Goal: Task Accomplishment & Management: Manage account settings

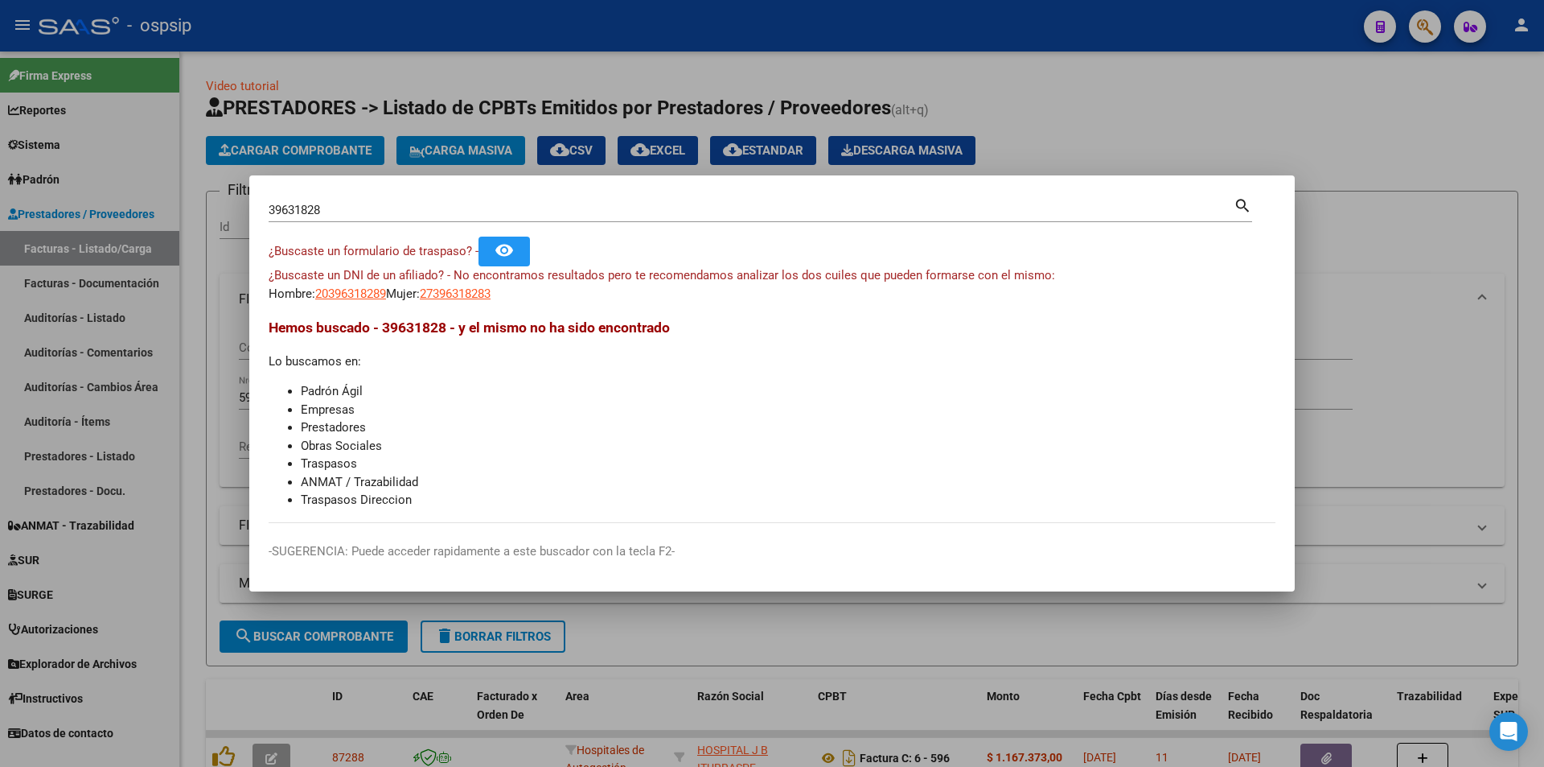
scroll to position [97, 0]
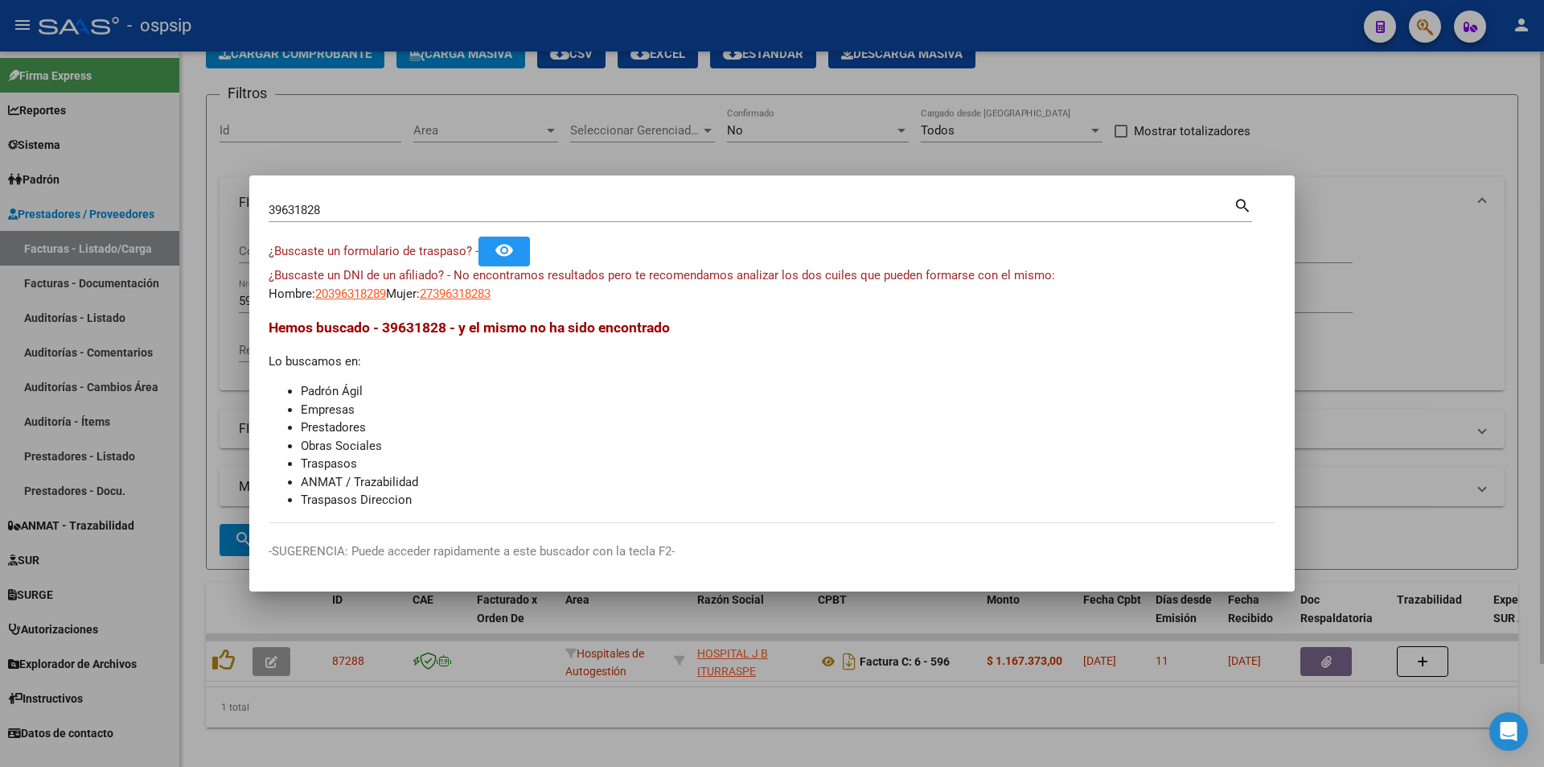
drag, startPoint x: 399, startPoint y: 130, endPoint x: 346, endPoint y: 183, distance: 74.5
click at [400, 130] on div at bounding box center [772, 383] width 1544 height 767
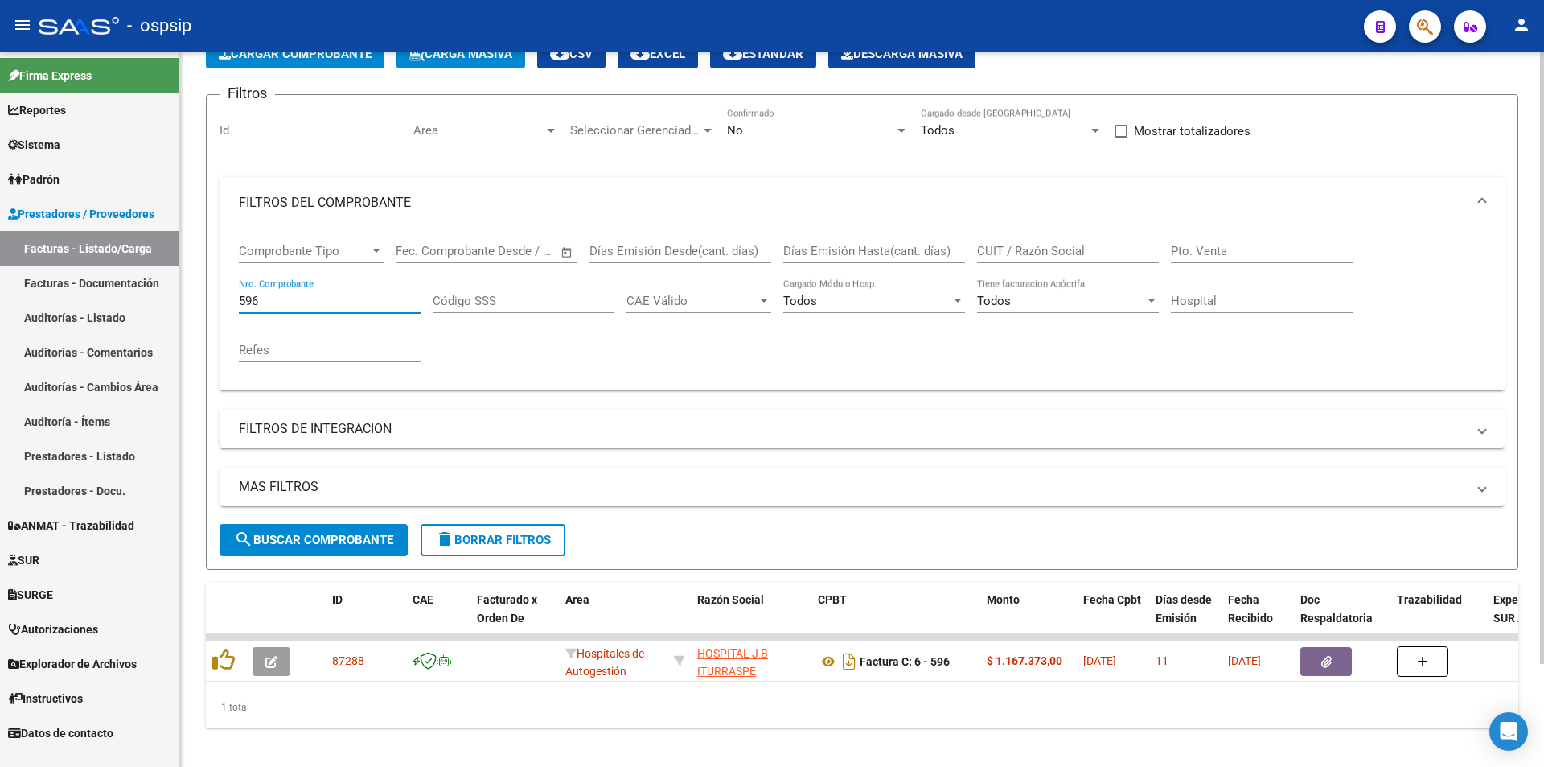
click at [314, 302] on input "596" at bounding box center [330, 301] width 182 height 14
click at [273, 301] on input "1838" at bounding box center [330, 301] width 182 height 14
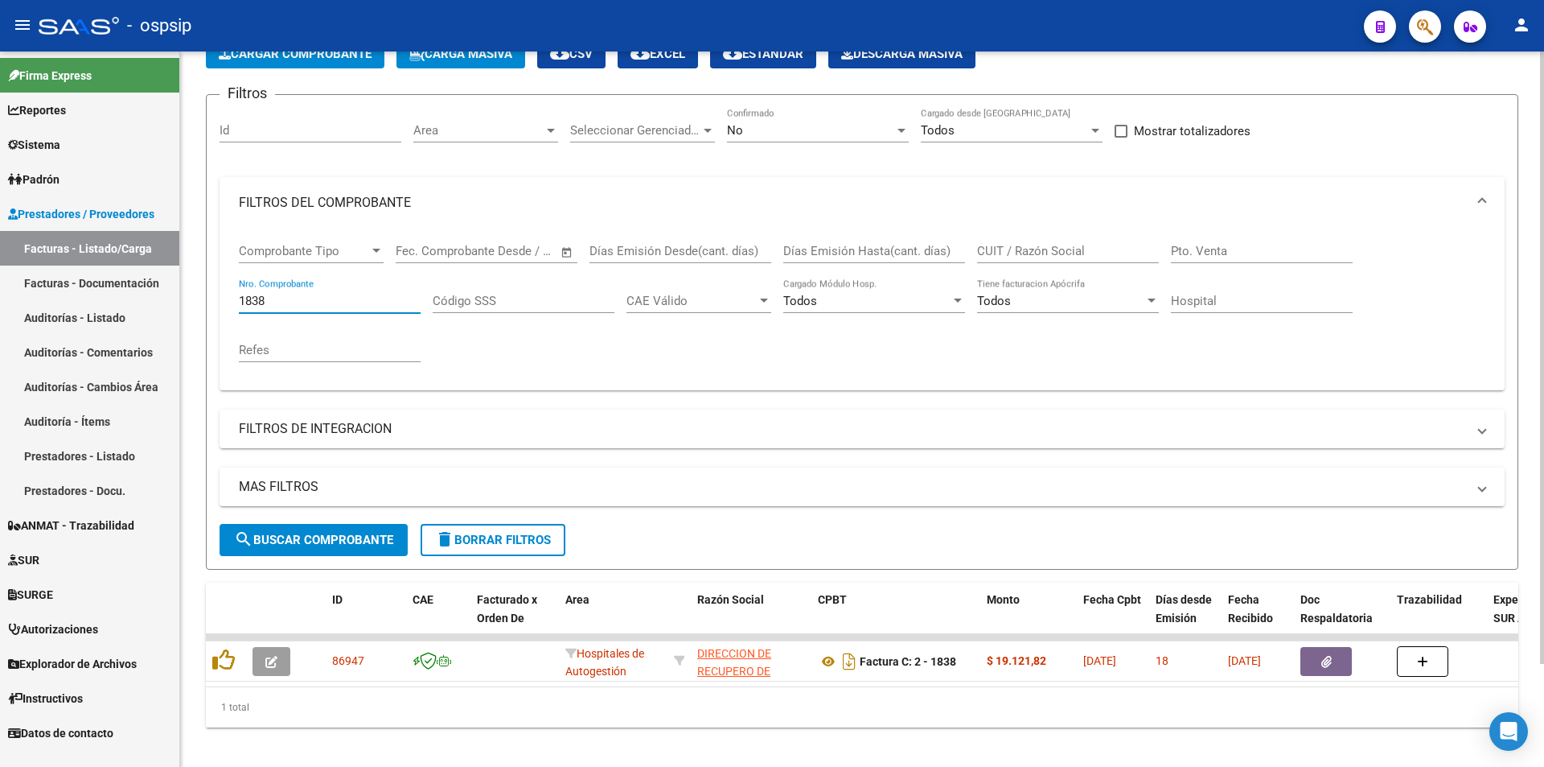
click at [273, 301] on input "1838" at bounding box center [330, 301] width 182 height 14
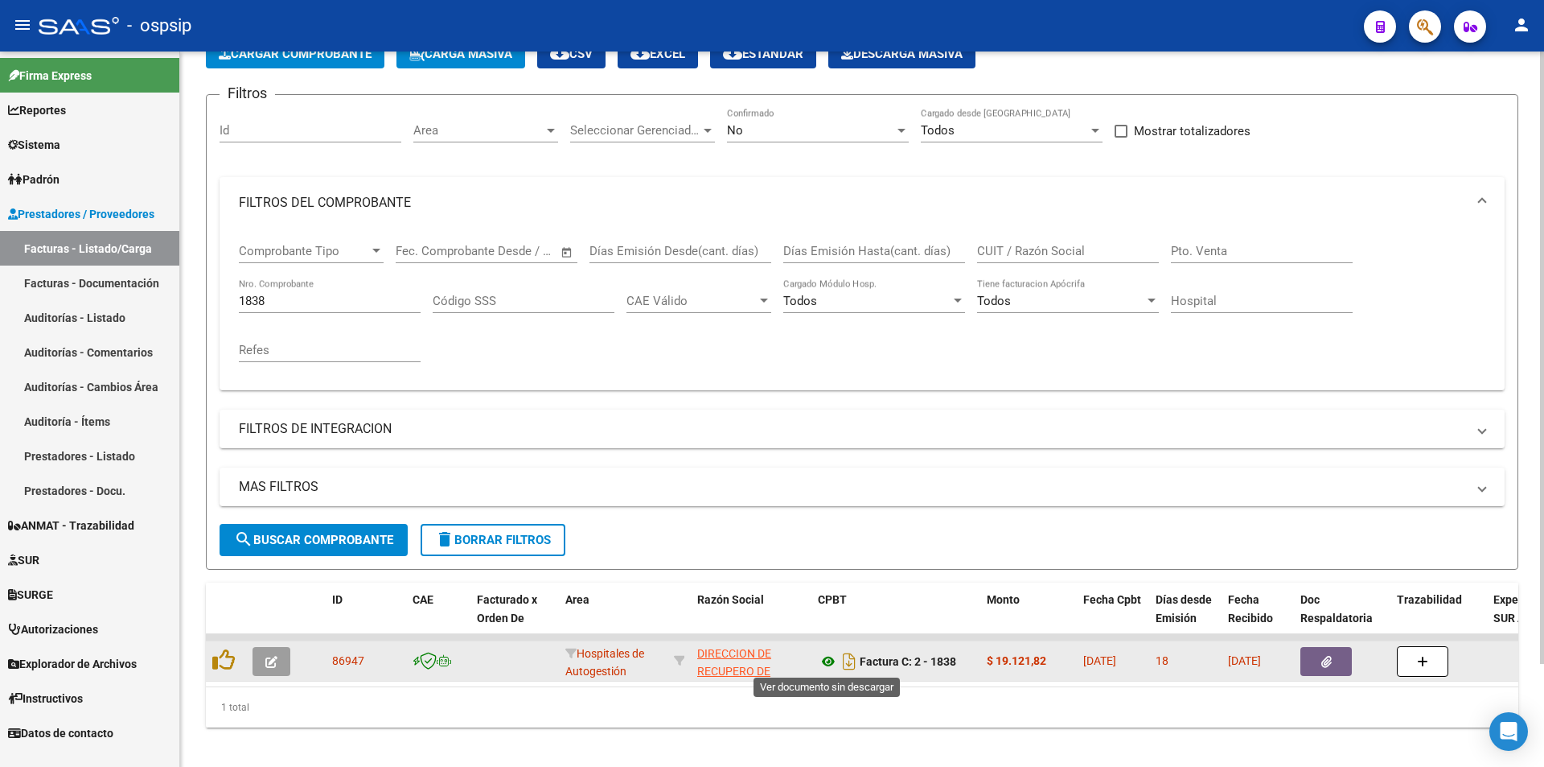
click at [837, 668] on icon at bounding box center [828, 661] width 21 height 19
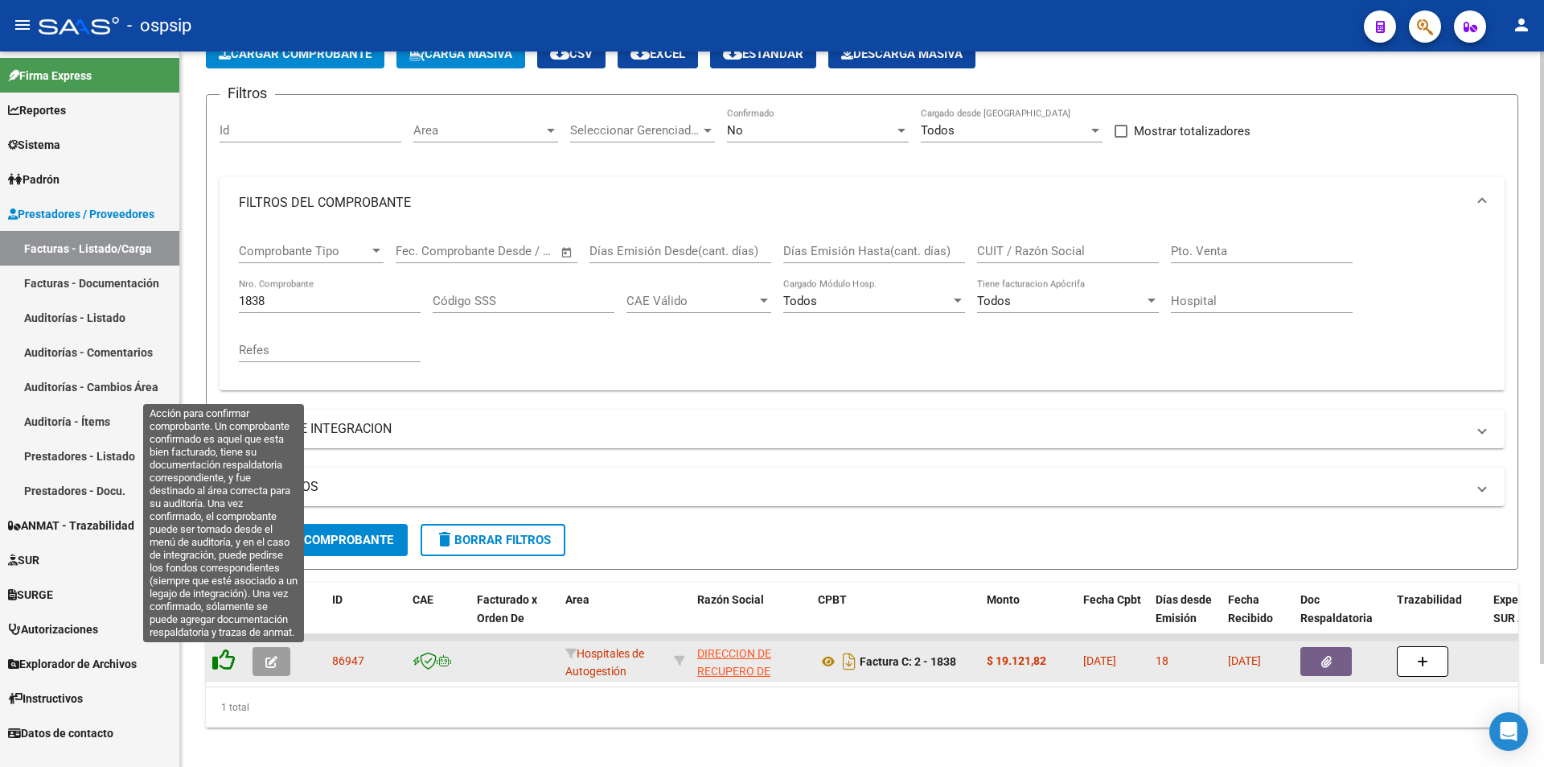
click at [232, 662] on icon at bounding box center [223, 659] width 23 height 23
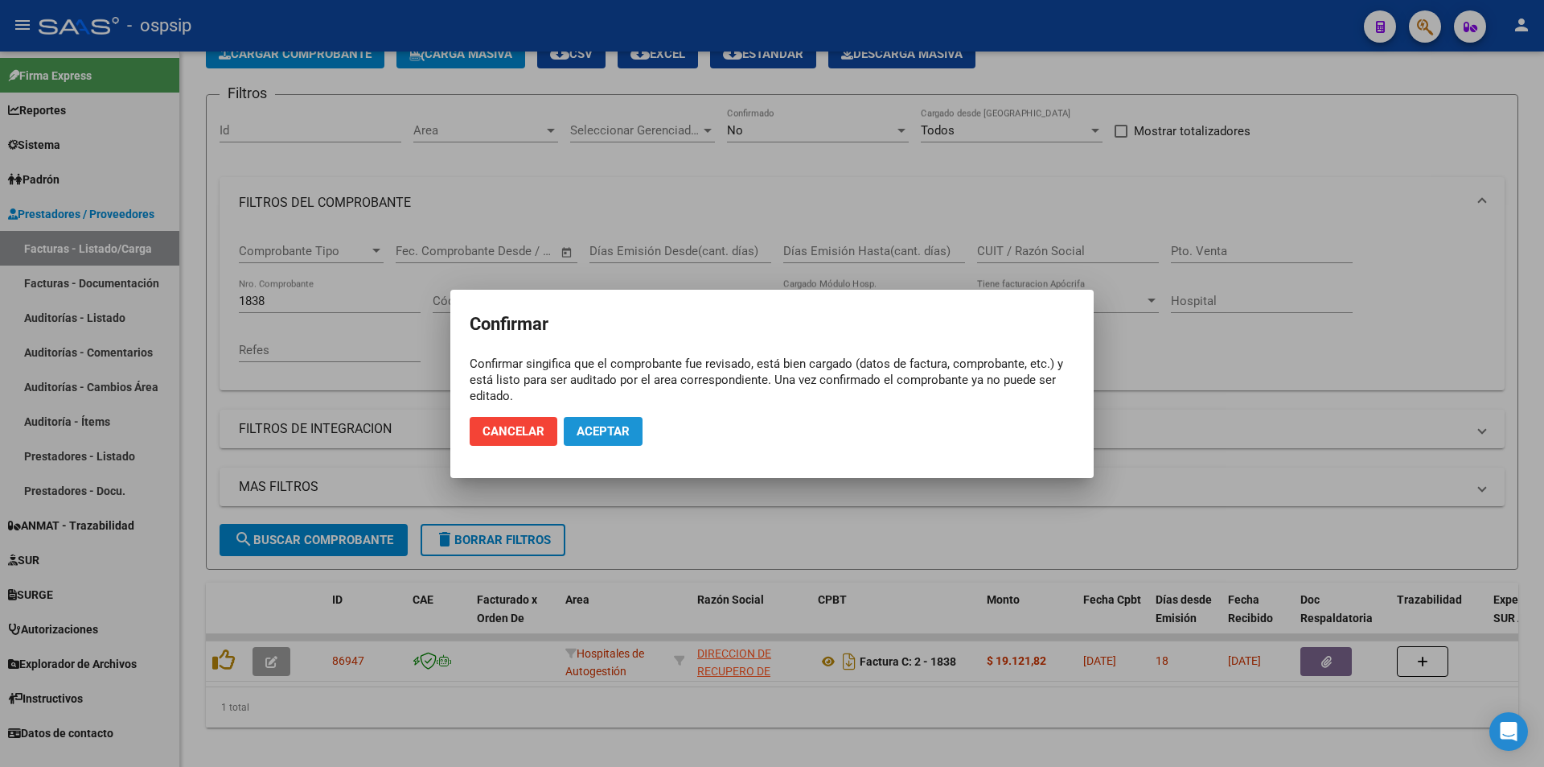
drag, startPoint x: 595, startPoint y: 425, endPoint x: 593, endPoint y: 415, distance: 10.0
click at [596, 426] on span "Aceptar" at bounding box center [603, 431] width 53 height 14
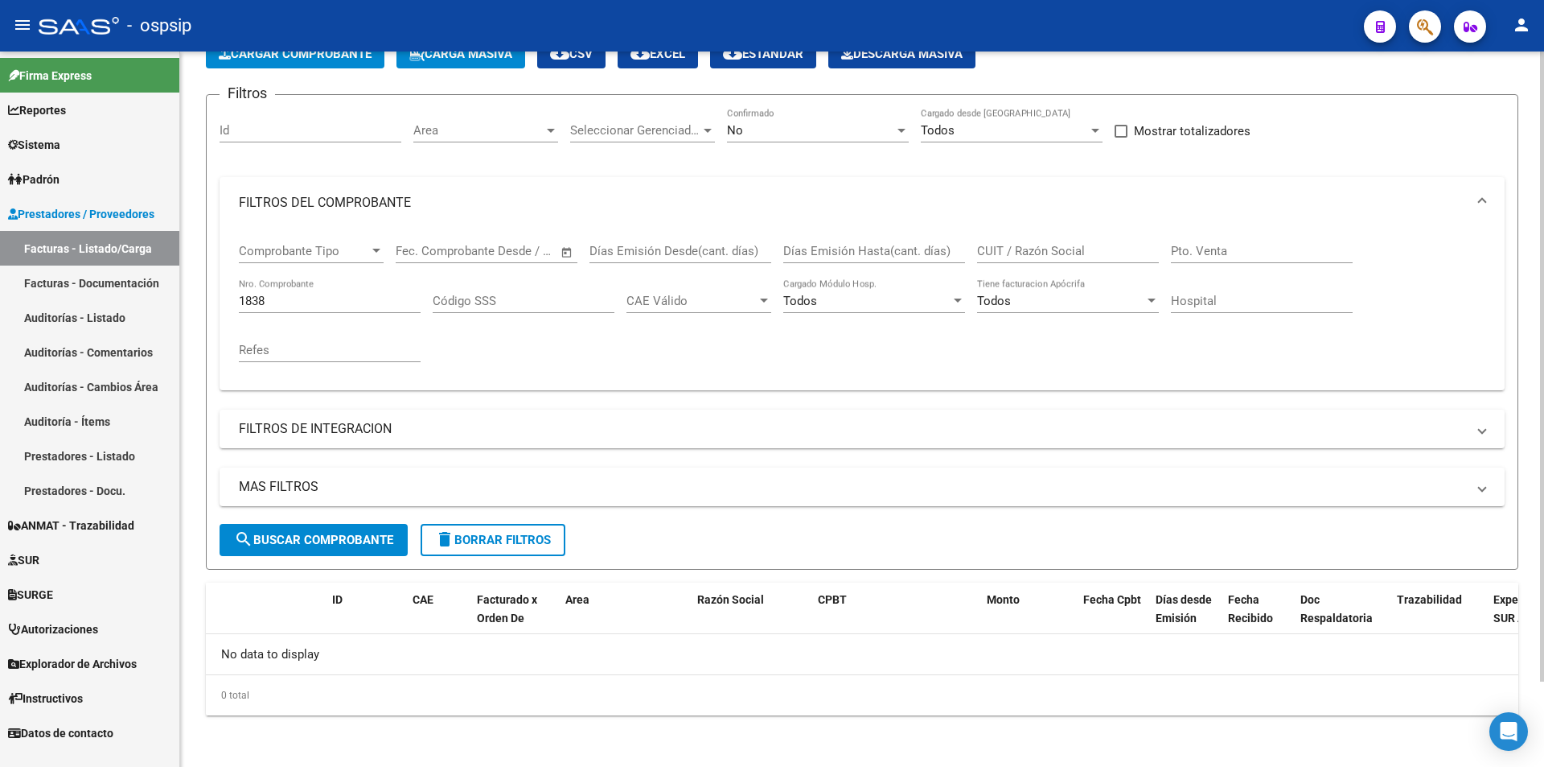
click at [265, 292] on div "1838 Nro. Comprobante" at bounding box center [330, 295] width 182 height 35
click at [268, 291] on div "1838 Nro. Comprobante" at bounding box center [330, 295] width 182 height 35
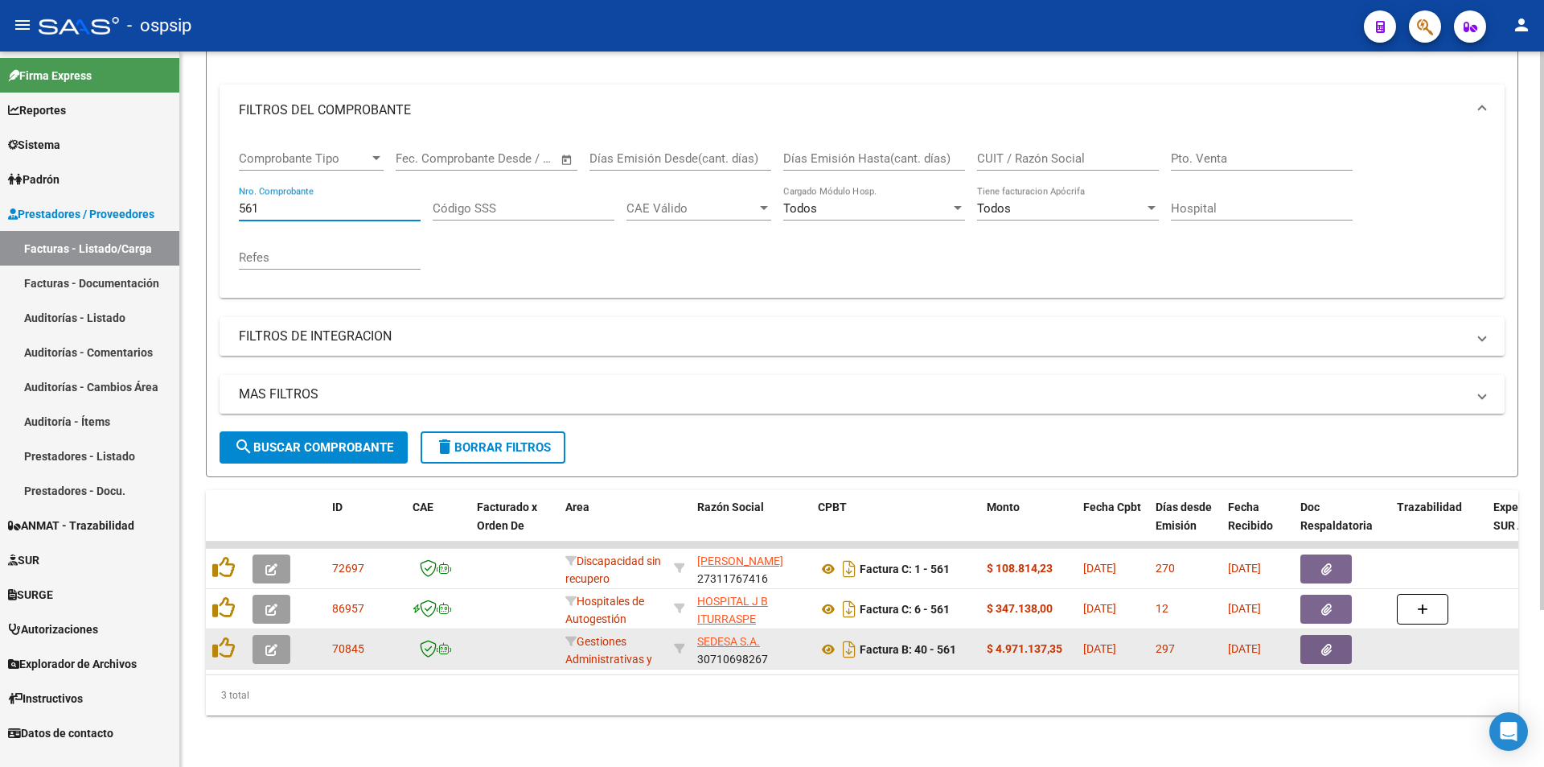
scroll to position [201, 0]
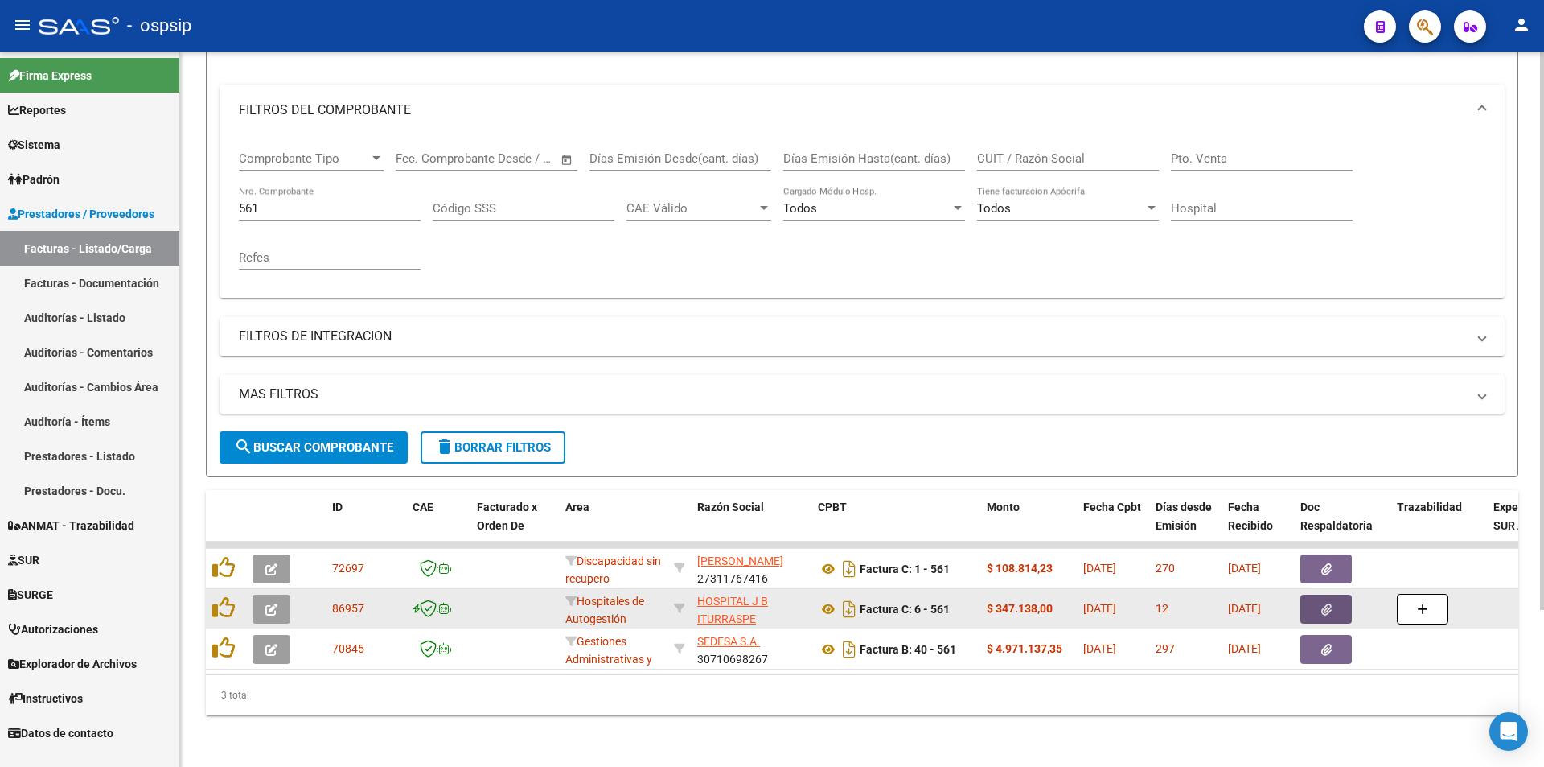
click at [1336, 598] on button "button" at bounding box center [1326, 608] width 51 height 29
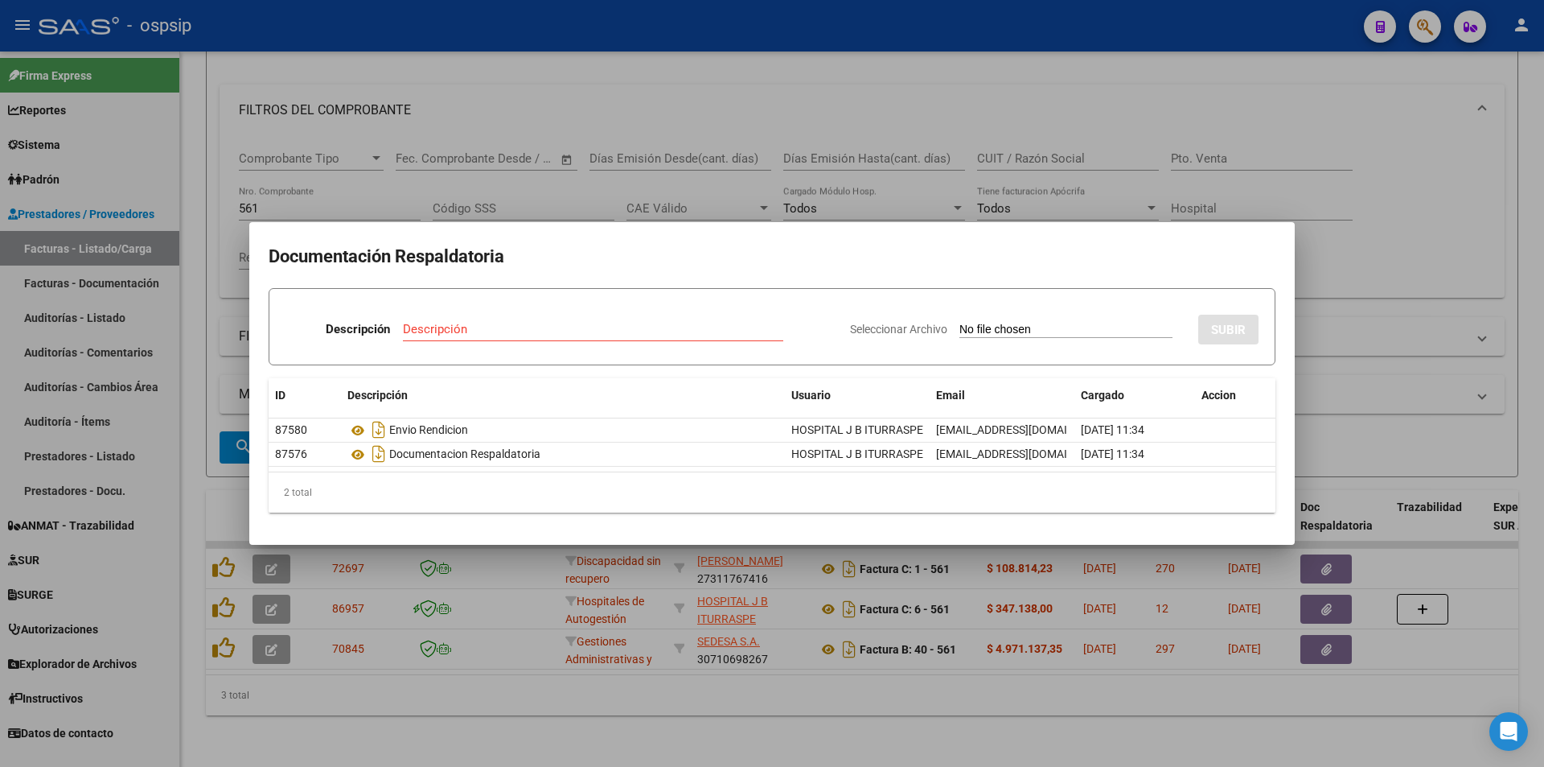
click at [356, 58] on div at bounding box center [772, 383] width 1544 height 767
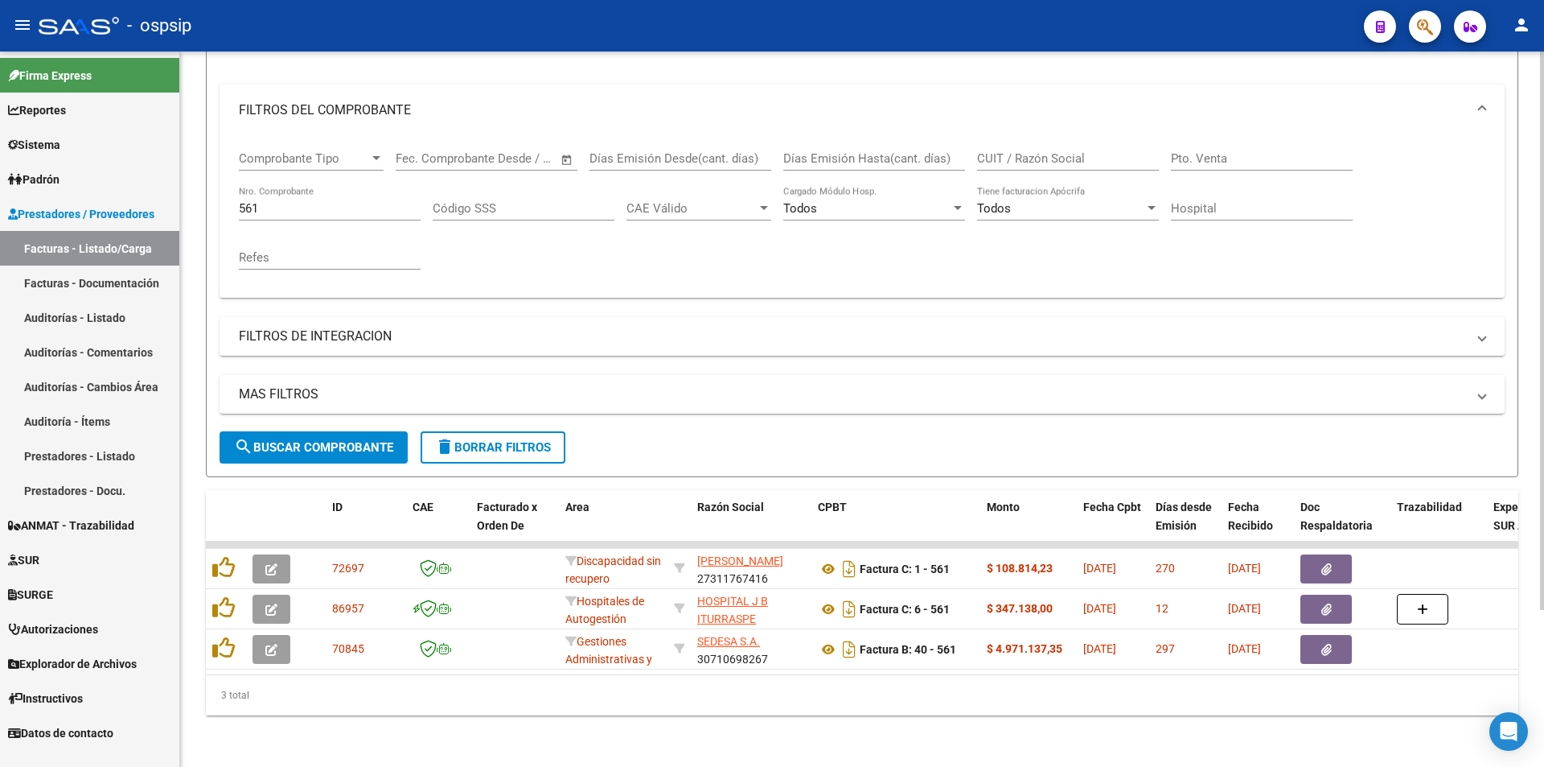
click at [338, 203] on input "561" at bounding box center [330, 208] width 182 height 14
click at [332, 201] on input "561" at bounding box center [330, 208] width 182 height 14
drag, startPoint x: 332, startPoint y: 201, endPoint x: 342, endPoint y: 205, distance: 10.5
click at [332, 201] on input "561" at bounding box center [330, 208] width 182 height 14
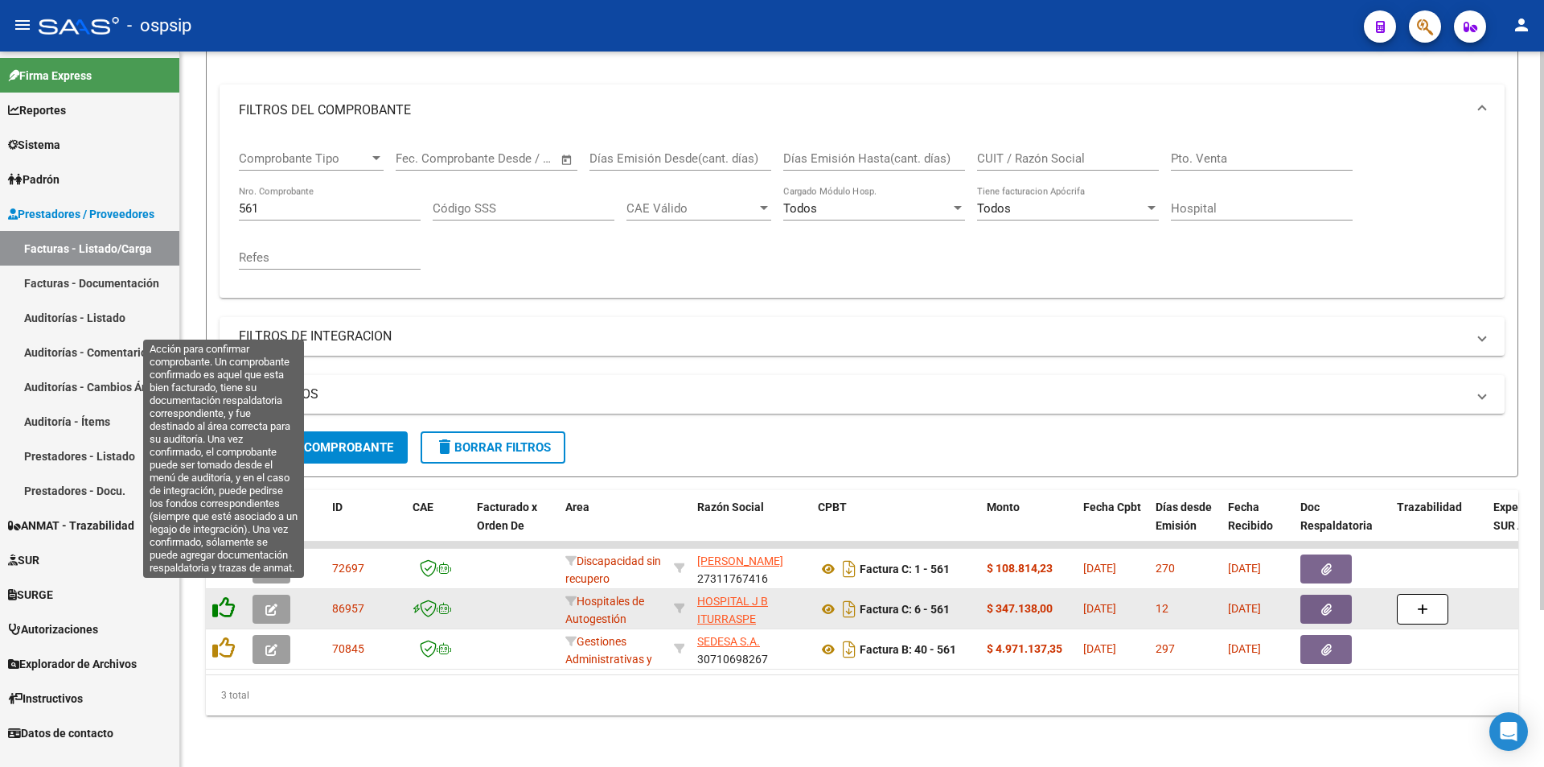
click at [231, 596] on icon at bounding box center [223, 607] width 23 height 23
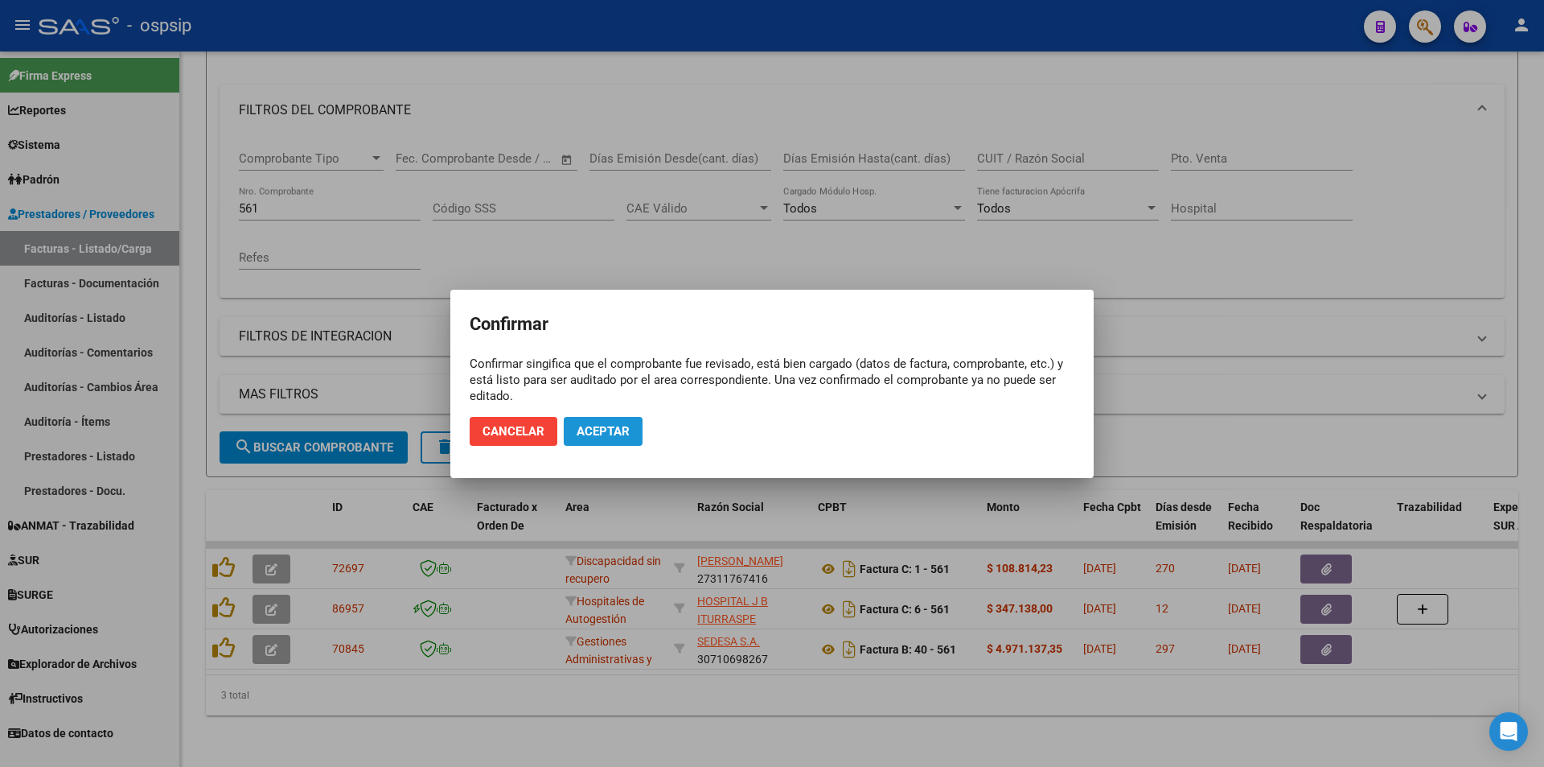
click at [590, 436] on span "Aceptar" at bounding box center [603, 431] width 53 height 14
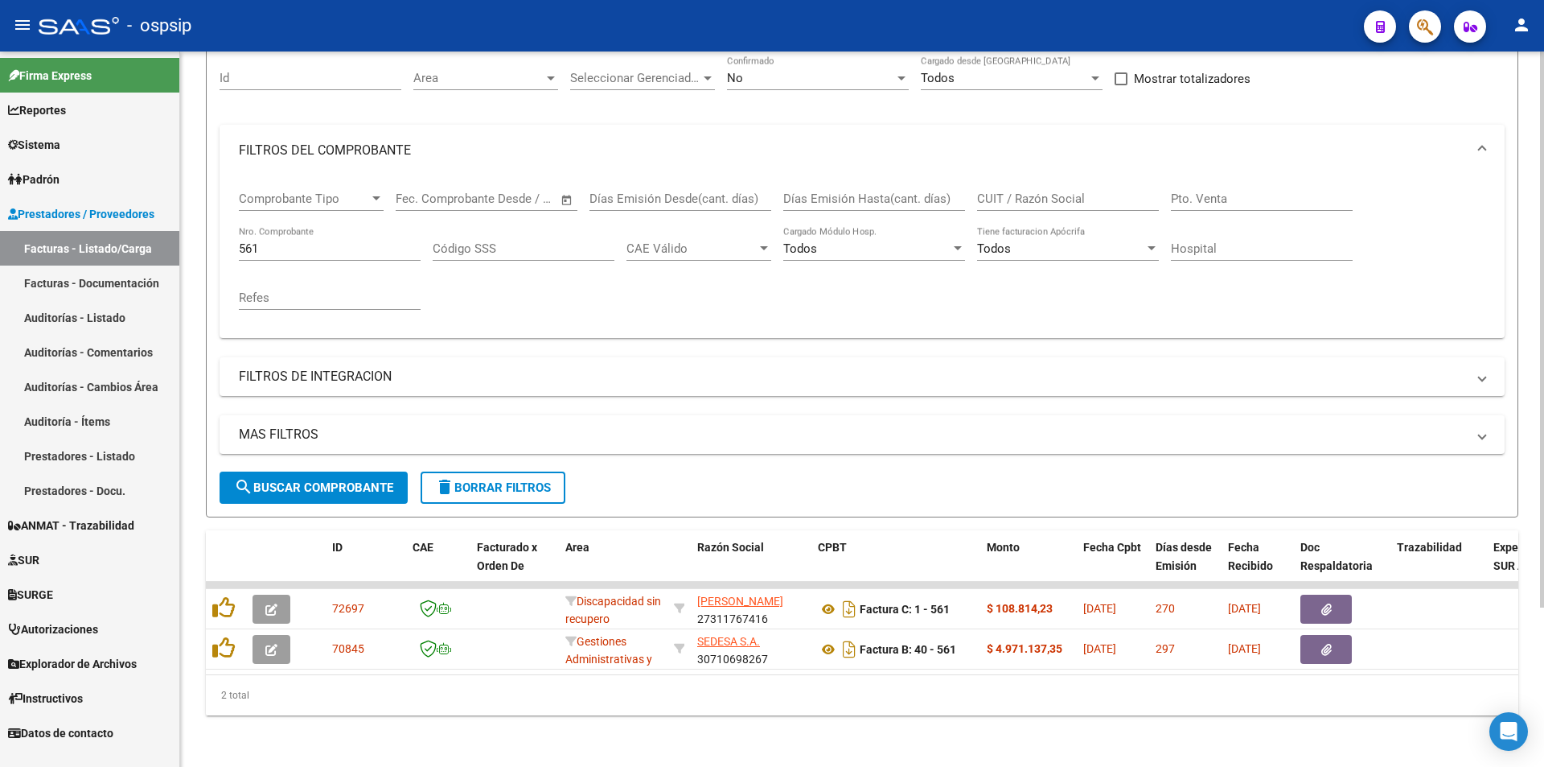
scroll to position [161, 0]
click at [324, 227] on div "561 Nro. Comprobante" at bounding box center [330, 243] width 182 height 35
click at [335, 241] on input "561" at bounding box center [330, 248] width 182 height 14
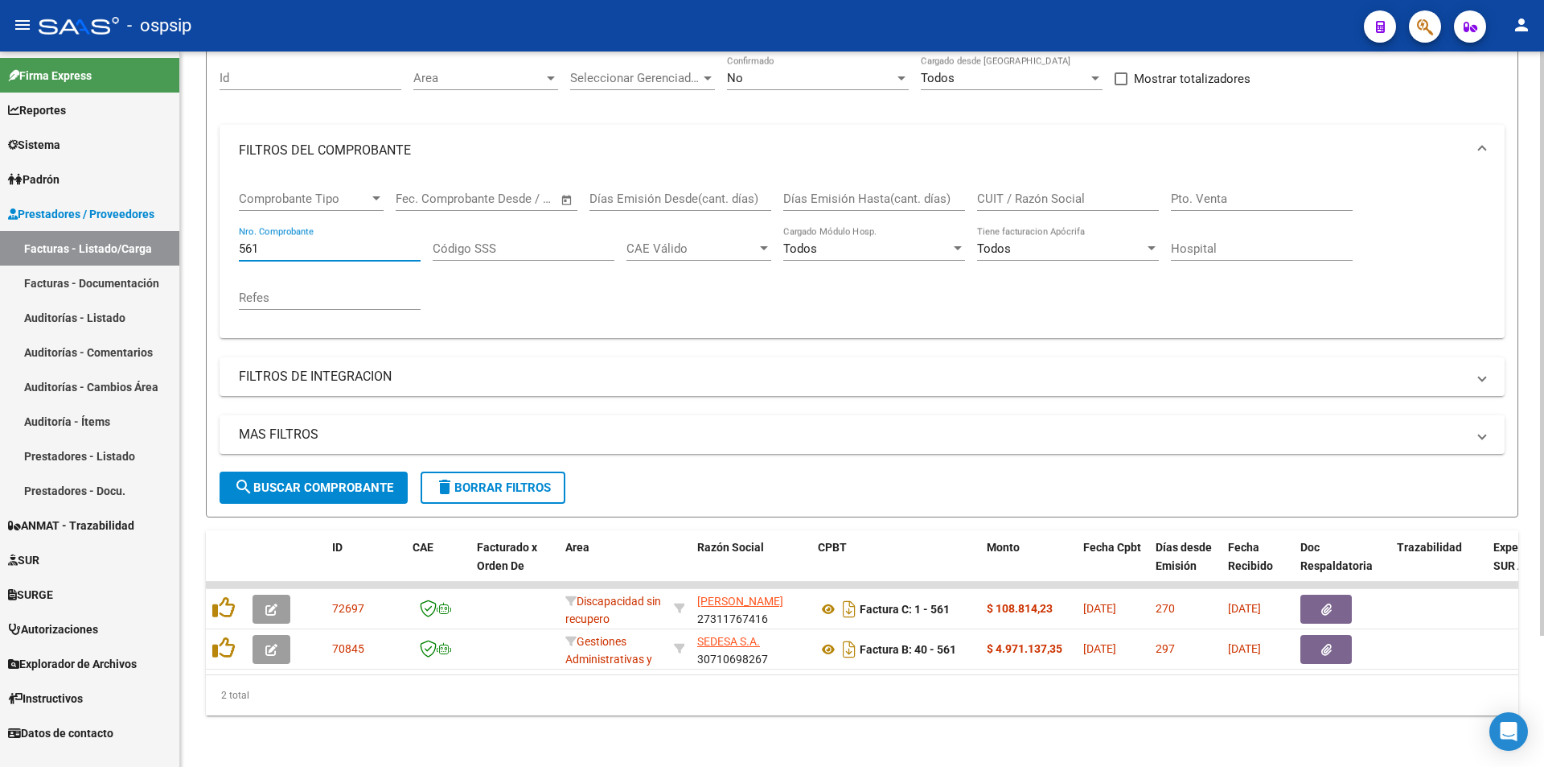
click at [335, 241] on input "561" at bounding box center [330, 248] width 182 height 14
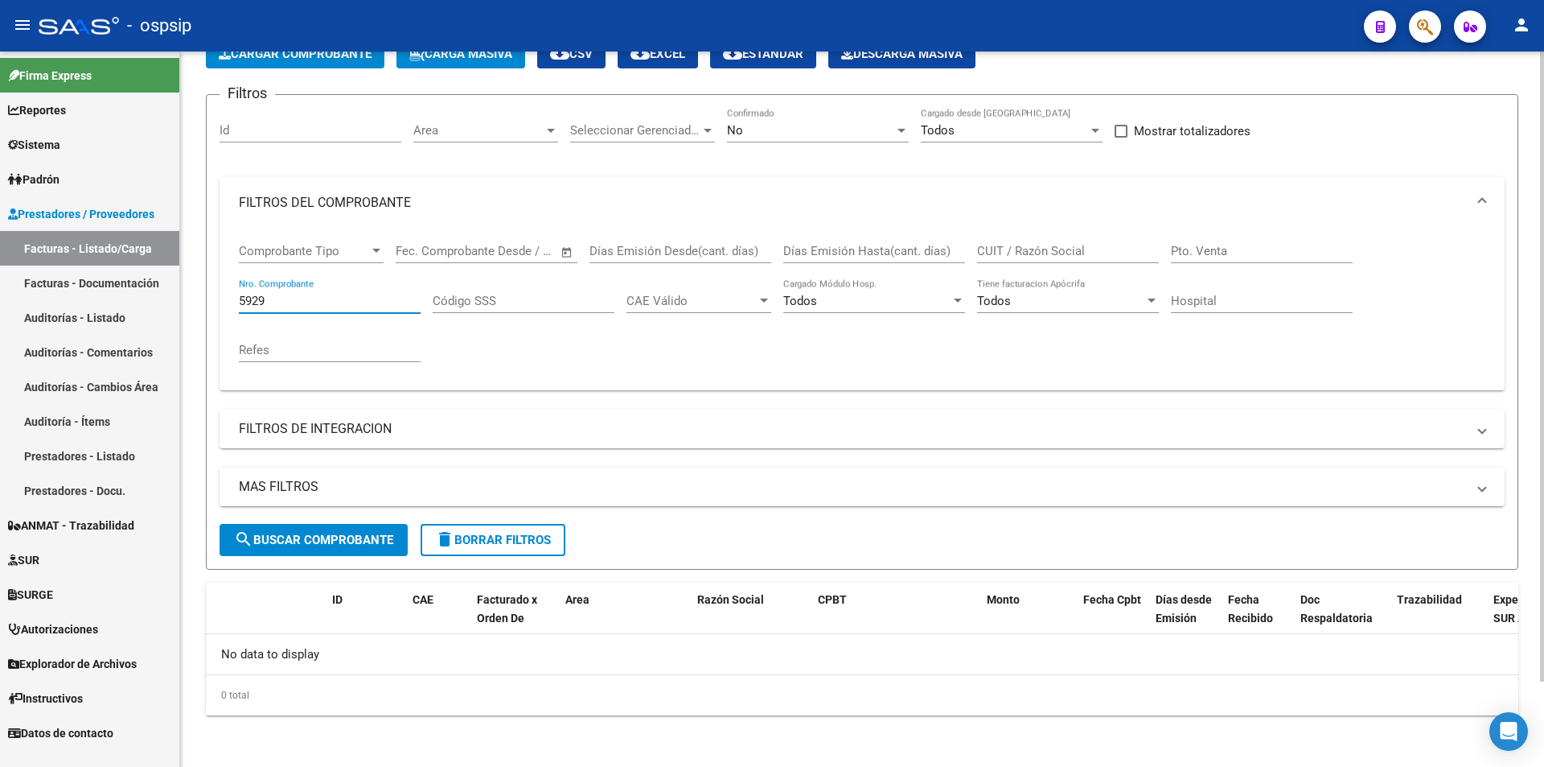
scroll to position [97, 0]
type input "5929"
click at [792, 121] on div "No Confirmado" at bounding box center [818, 125] width 182 height 35
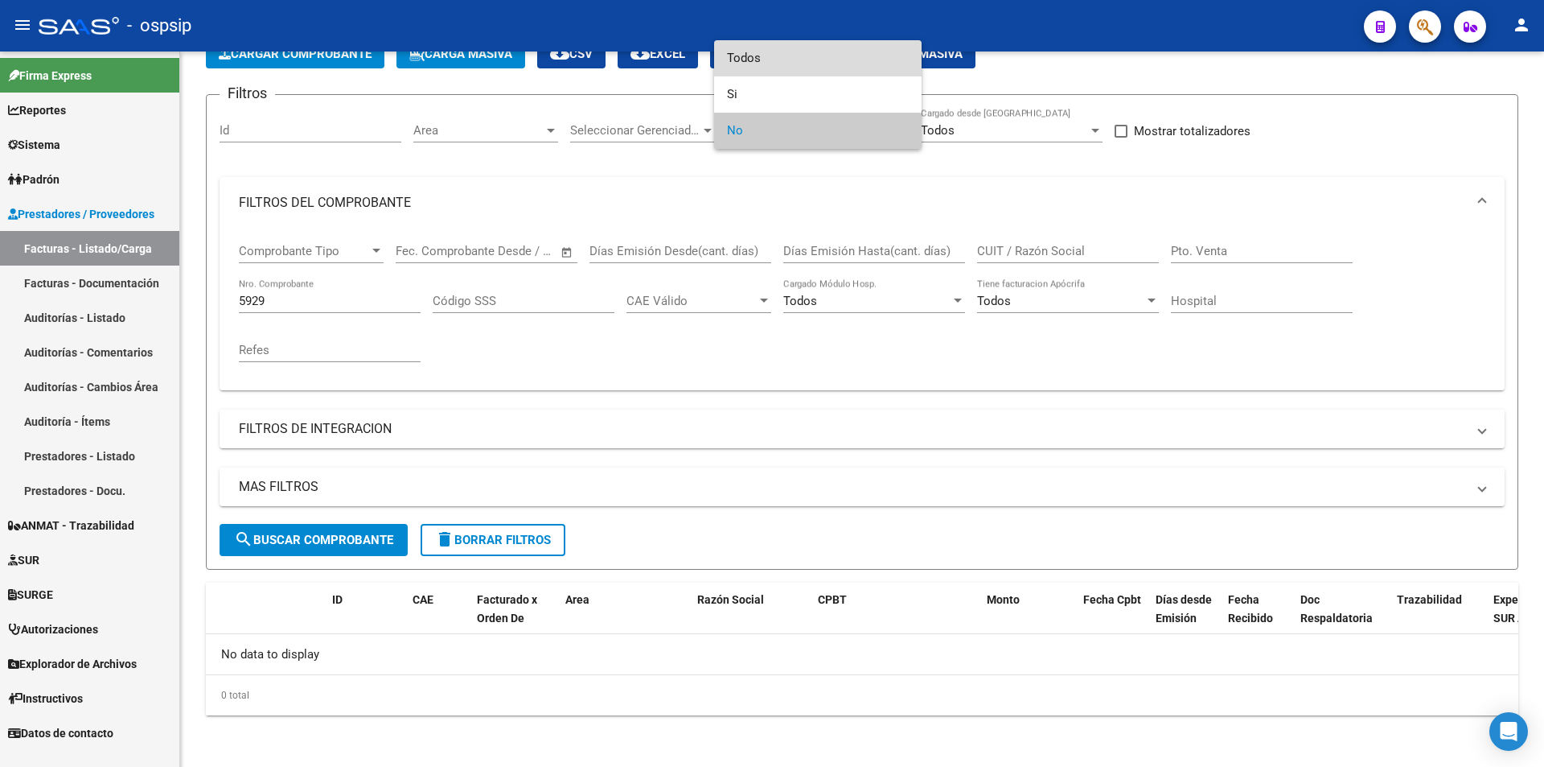
click at [784, 57] on span "Todos" at bounding box center [818, 58] width 182 height 36
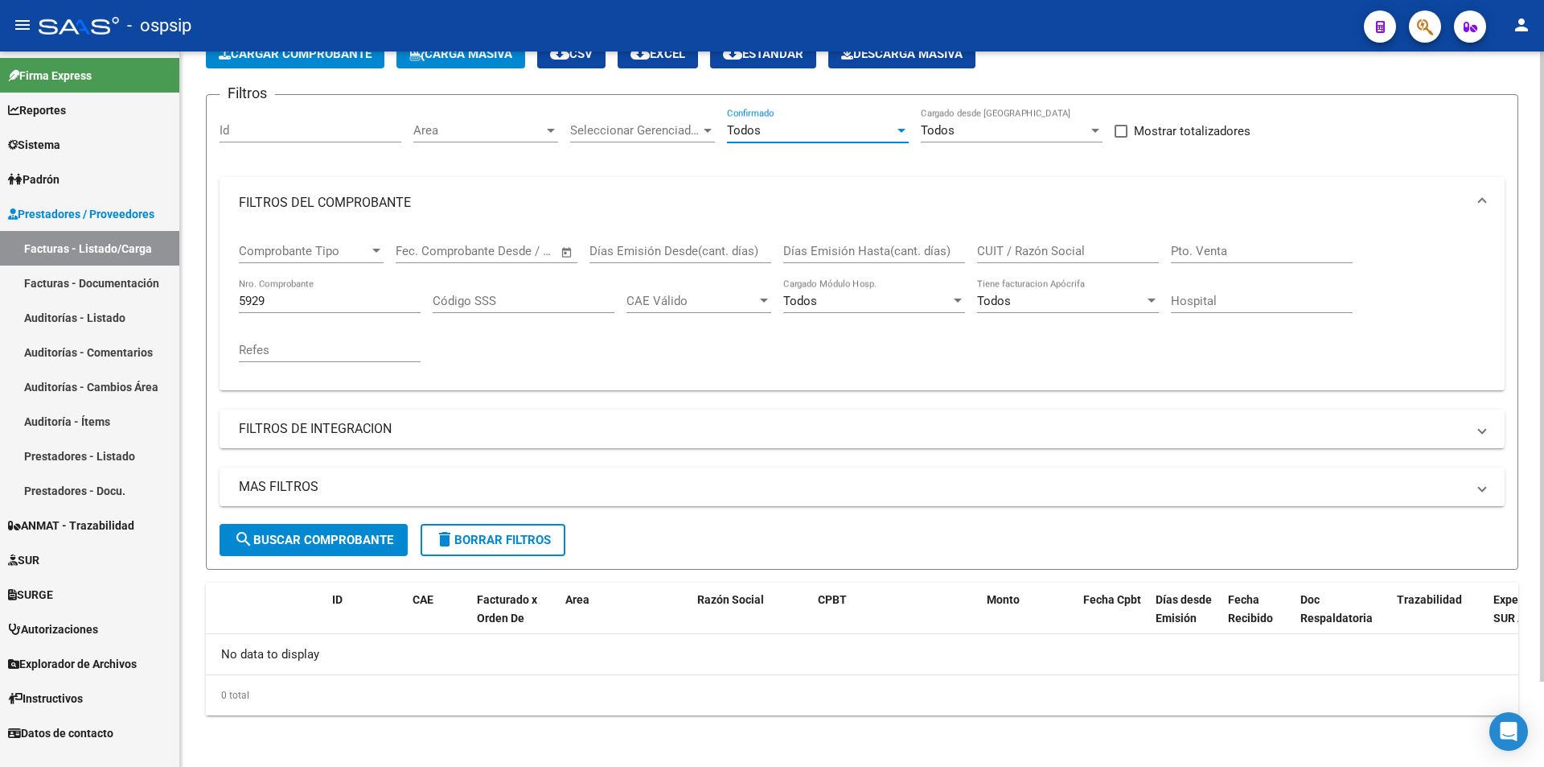
click at [261, 311] on div "5929 Nro. Comprobante" at bounding box center [330, 295] width 182 height 35
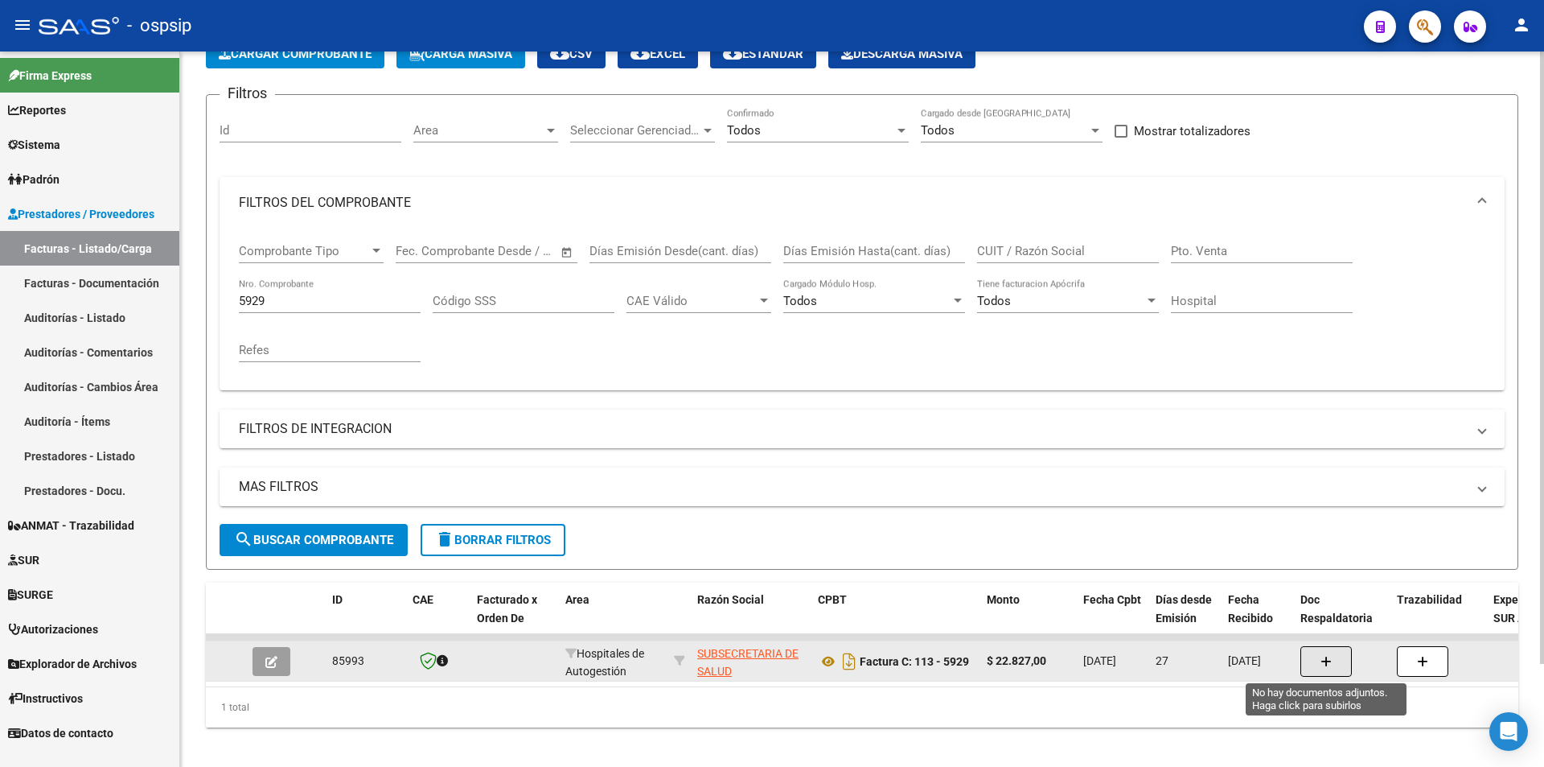
click at [1310, 663] on button "button" at bounding box center [1326, 661] width 51 height 31
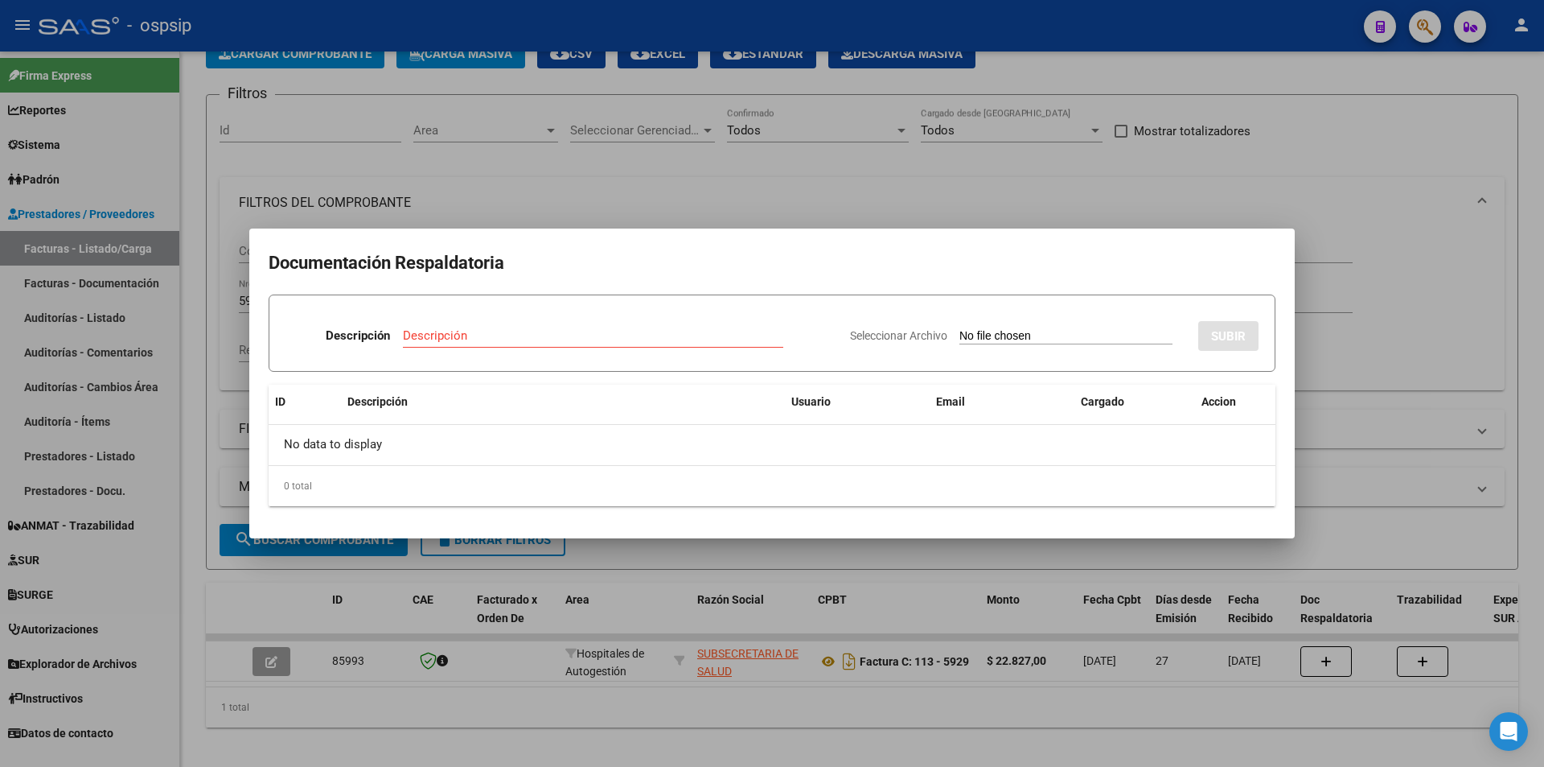
click at [557, 342] on input "Descripción" at bounding box center [593, 335] width 380 height 14
click at [608, 299] on form "Descripción Respaldatoria 11/8 Descripción Seleccionar Archivo SUBIR" at bounding box center [772, 332] width 1007 height 77
click at [611, 340] on input "Respaldatoria 11/8" at bounding box center [593, 335] width 380 height 14
type input "Respaldatoria [DATE]"
click at [1141, 339] on input "Seleccionar Archivo" at bounding box center [1066, 336] width 213 height 15
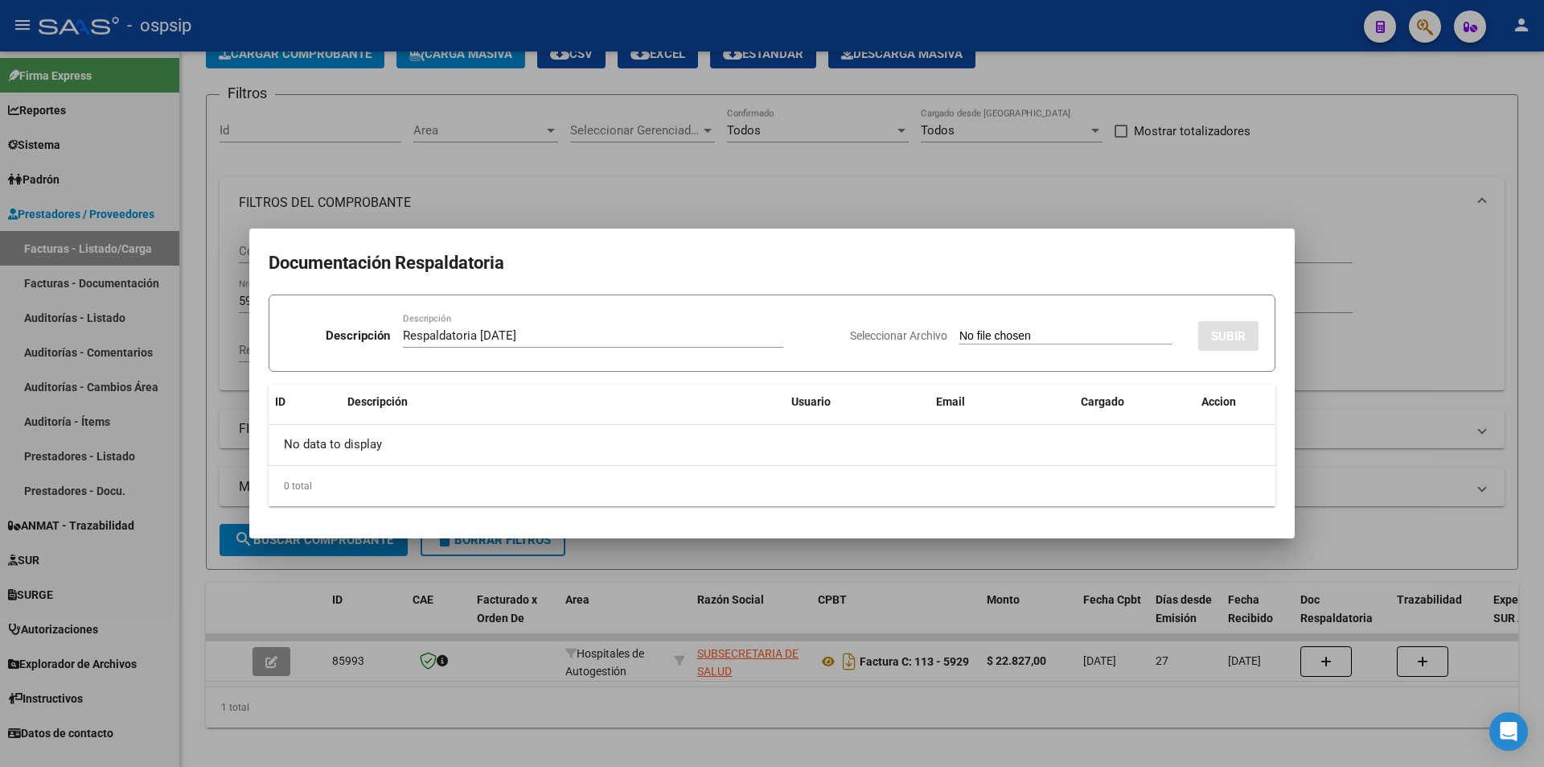
type input "C:\fakepath\FACTURA 0113-00005929 ANEXO 552935 CURA [PERSON_NAME] DNI 23042238 …"
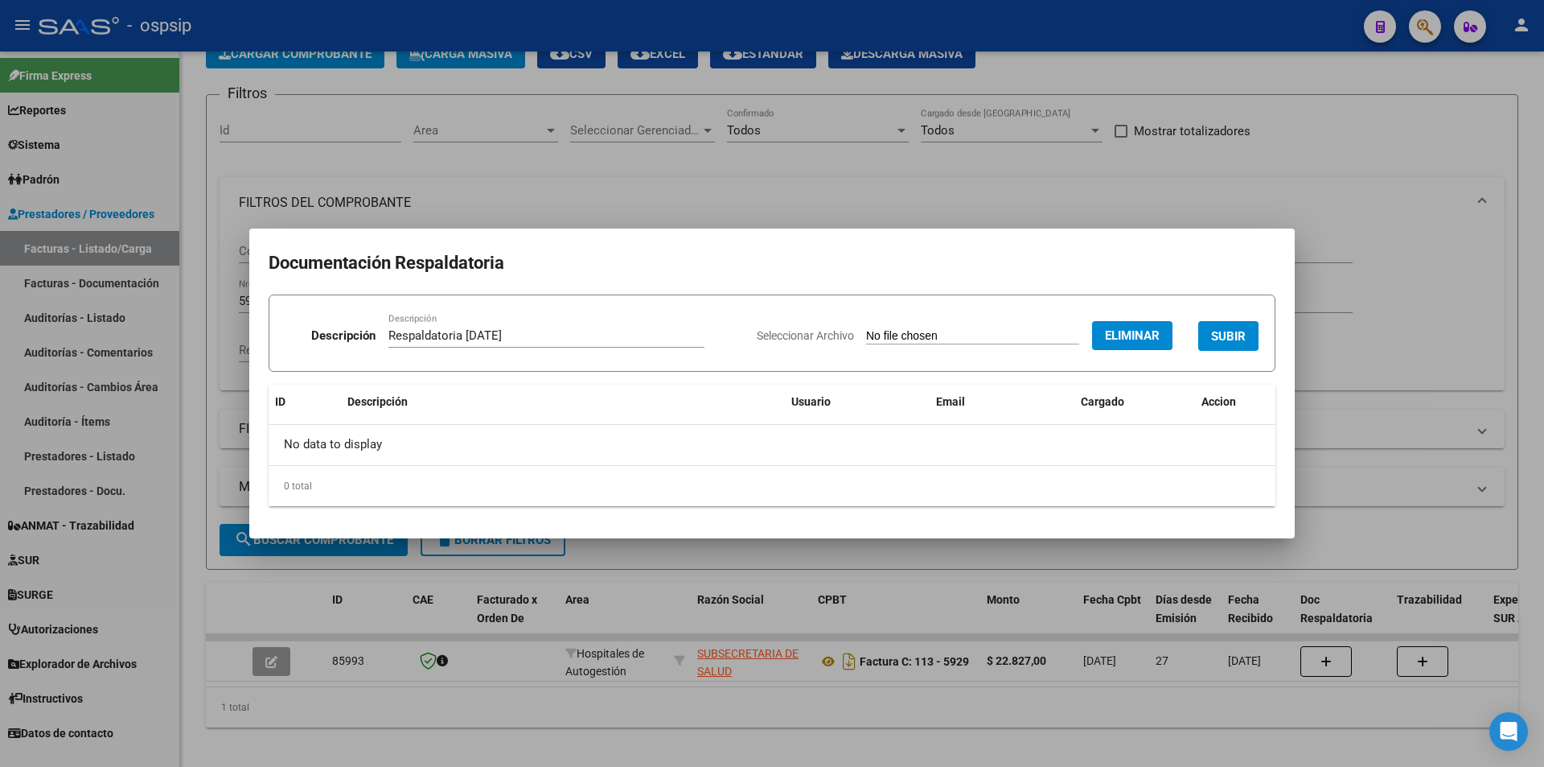
click at [1242, 340] on span "SUBIR" at bounding box center [1228, 336] width 35 height 14
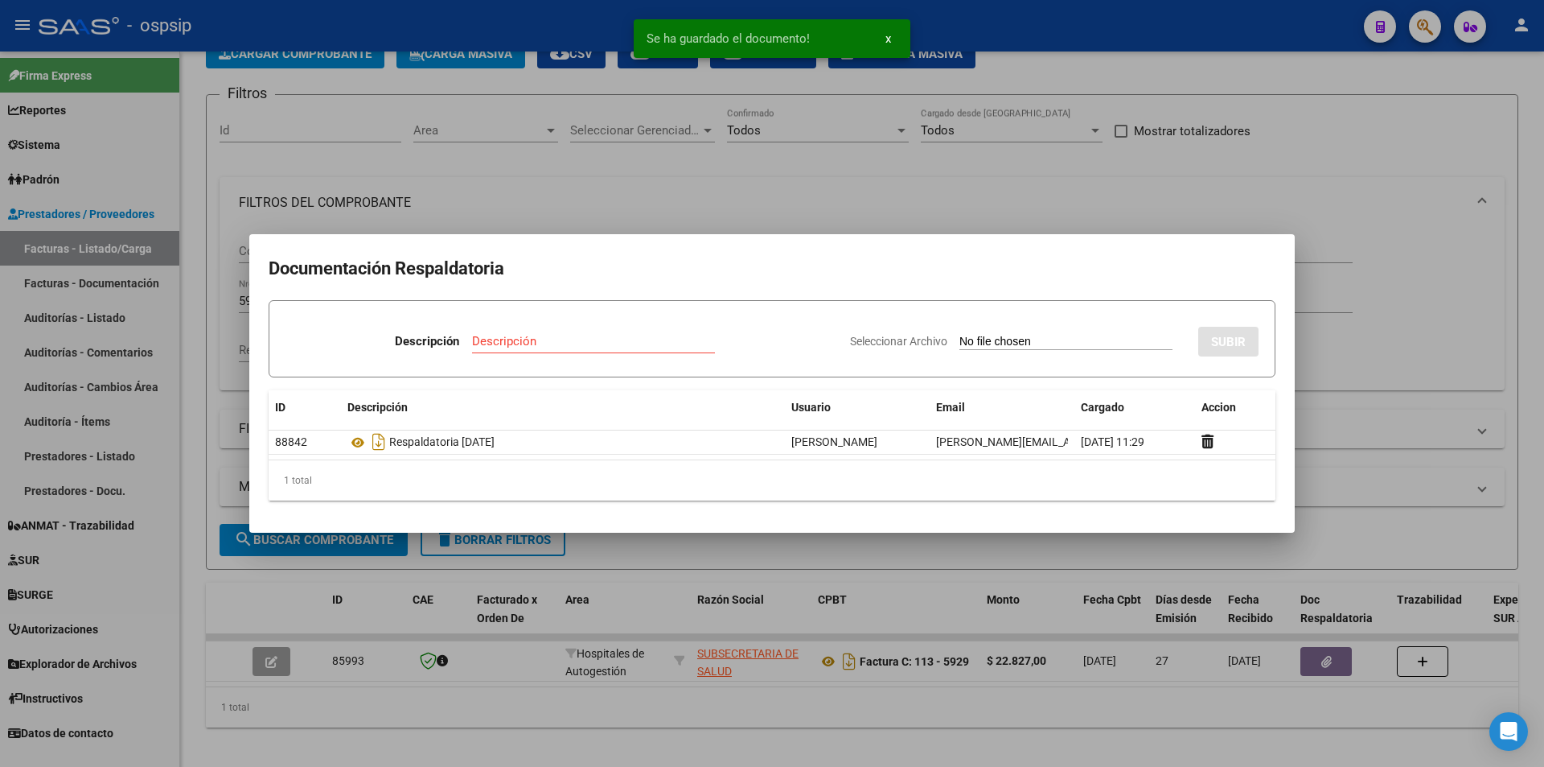
click at [1392, 409] on div at bounding box center [772, 383] width 1544 height 767
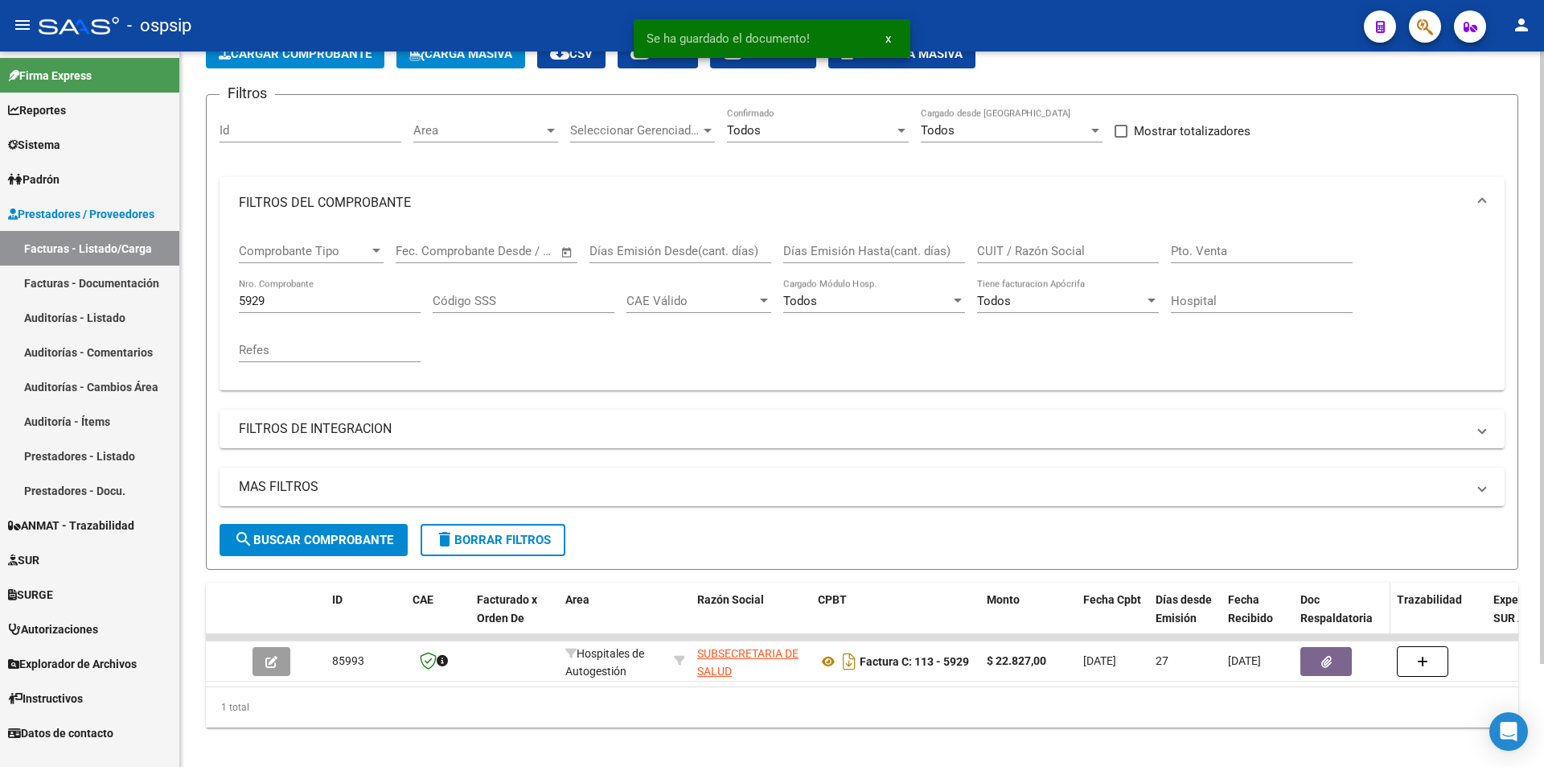
click at [1322, 630] on datatable-header-cell "Doc Respaldatoria" at bounding box center [1342, 617] width 97 height 71
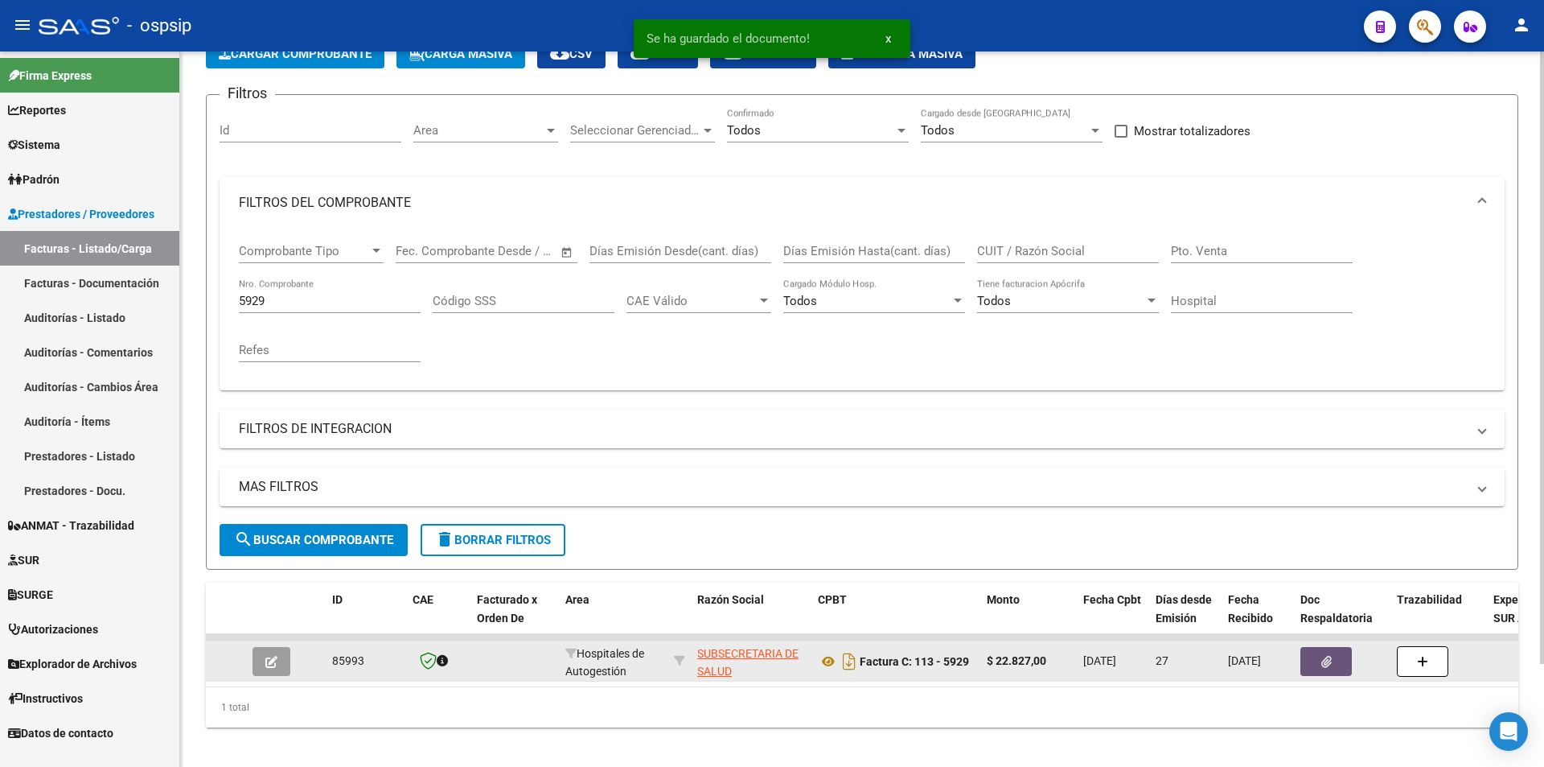
click at [1322, 667] on icon "button" at bounding box center [1327, 662] width 10 height 12
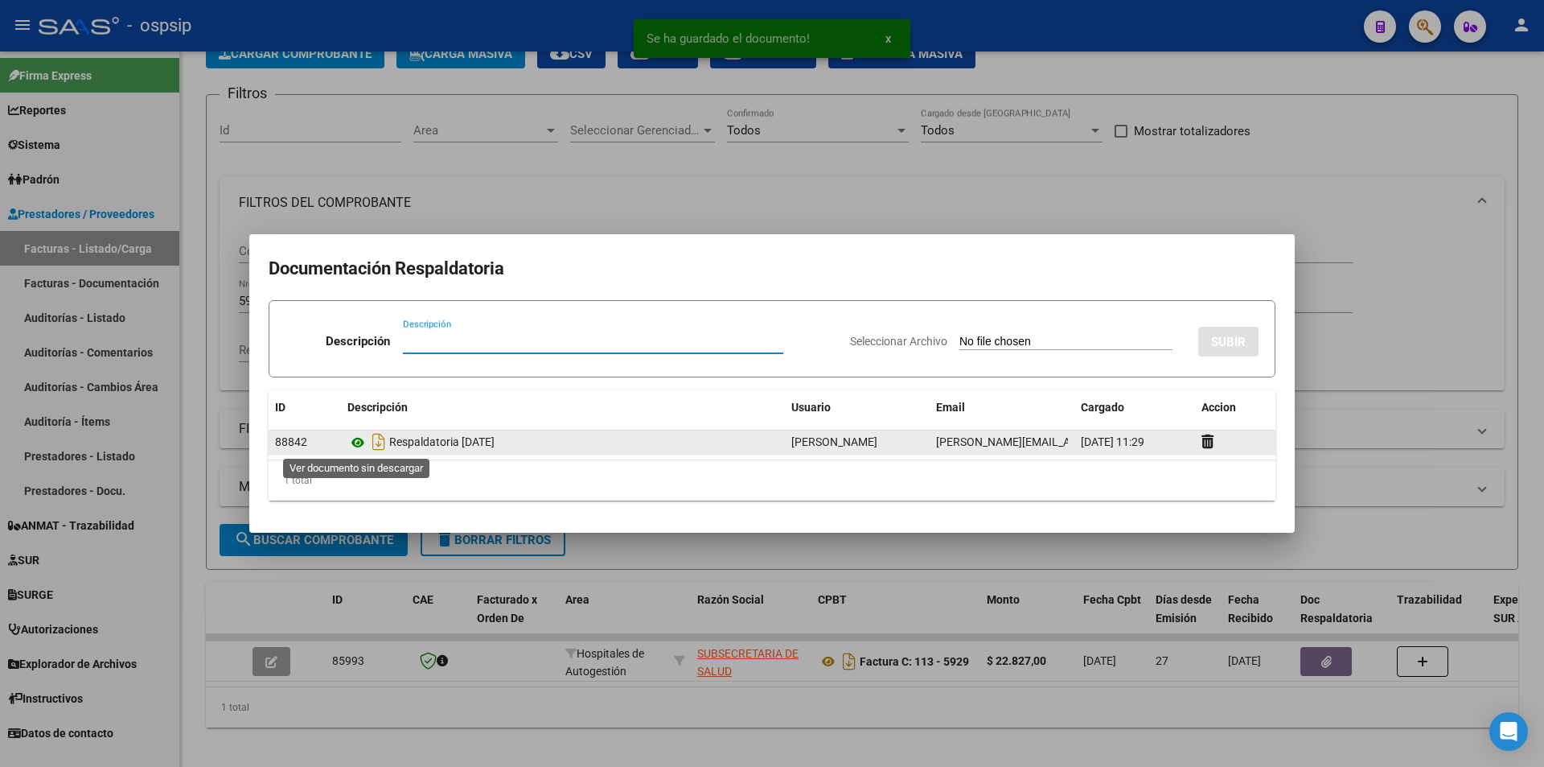
click at [361, 449] on icon at bounding box center [358, 442] width 21 height 19
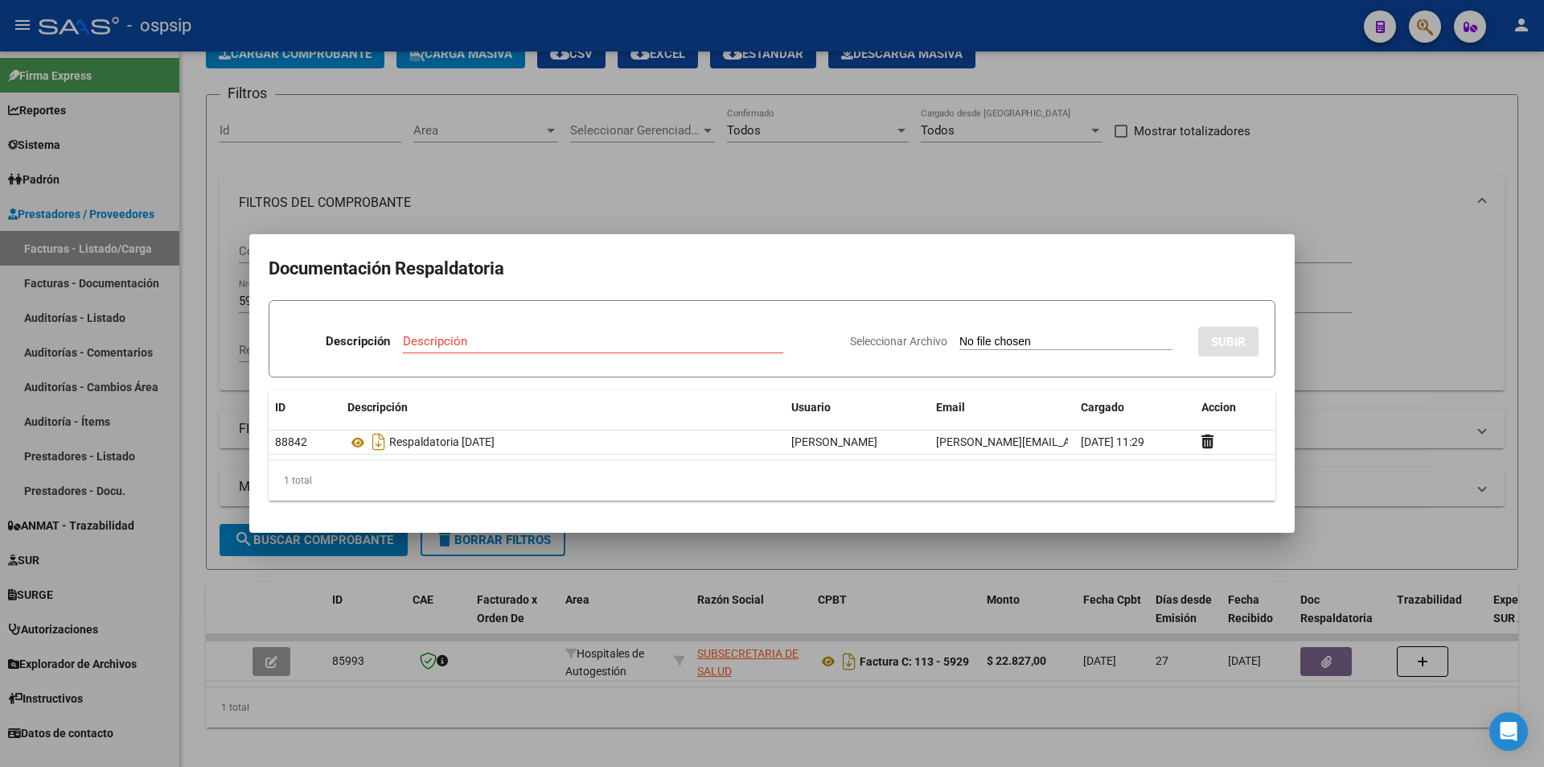
click at [503, 179] on div at bounding box center [772, 383] width 1544 height 767
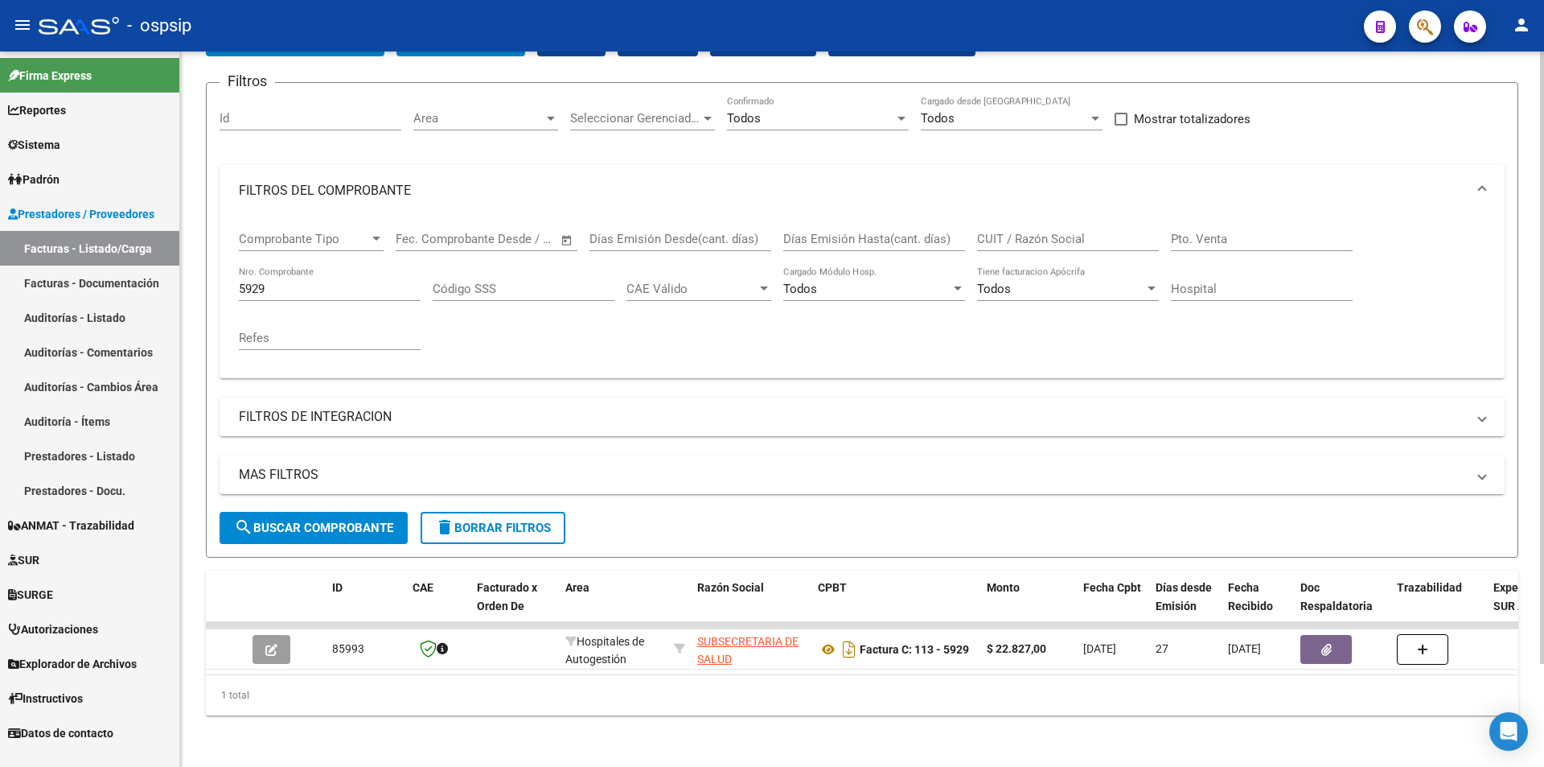
scroll to position [0, 0]
